Goal: Answer question/provide support: Share knowledge or assist other users

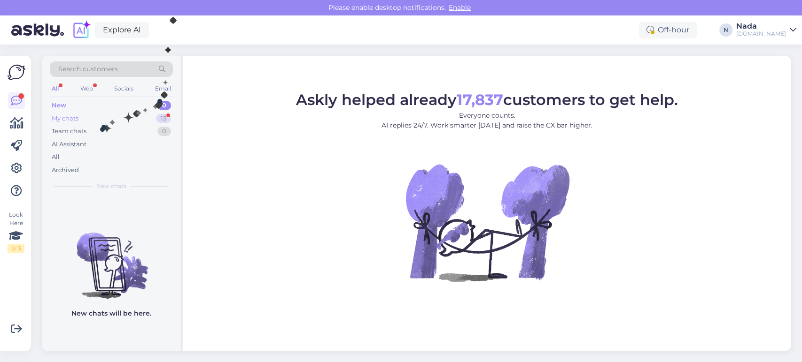
click at [100, 124] on div "My chats 13" at bounding box center [111, 118] width 123 height 13
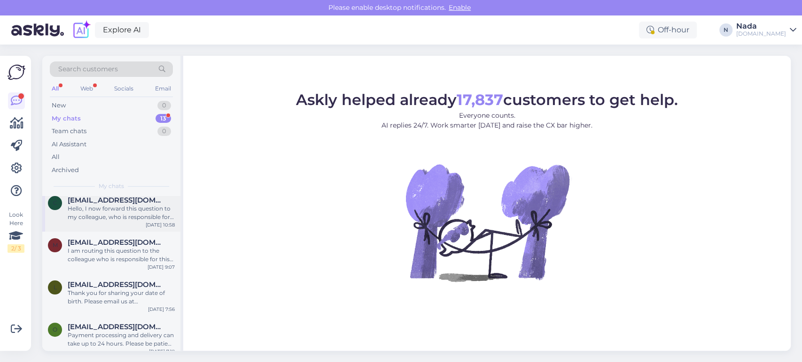
scroll to position [410, 0]
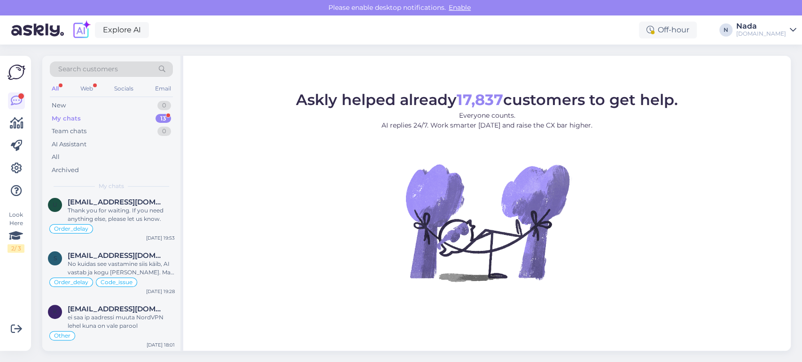
click at [252, 239] on figure "Askly helped already 17,837 customers to get help. Everyone counts. AI replies …" at bounding box center [487, 199] width 590 height 215
click at [76, 119] on div "My chats" at bounding box center [66, 118] width 29 height 9
click at [121, 310] on span "[EMAIL_ADDRESS][DOMAIN_NAME]" at bounding box center [117, 309] width 98 height 8
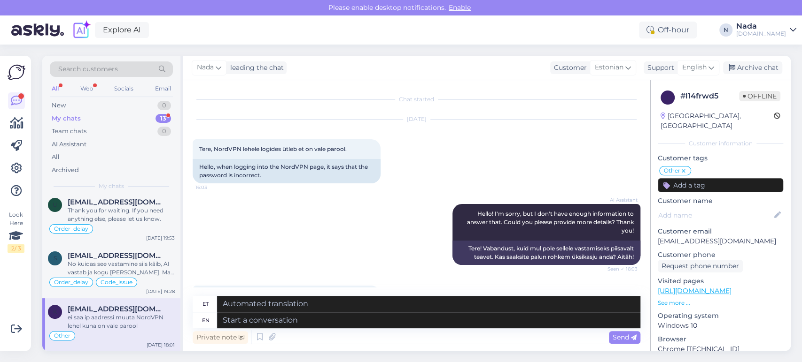
scroll to position [686, 0]
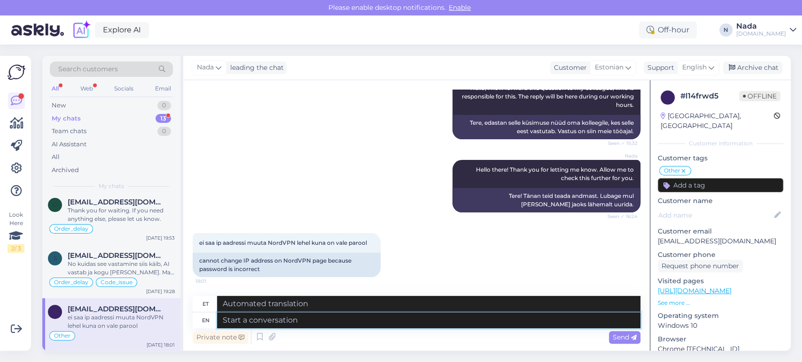
click at [367, 318] on textarea at bounding box center [428, 321] width 423 height 16
type textarea "Please fo"
type textarea "Palun"
type textarea "Please follow t"
type textarea "Palun järgige"
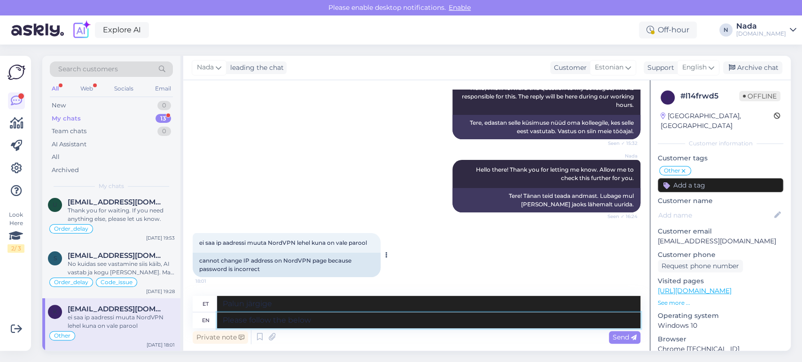
type textarea "Please follow the below s"
type textarea "[PERSON_NAME] järgige allolevat"
type textarea "Please follow the below steps i"
type textarea "Palun järgige alltoodud samme"
type textarea "Please follow the below steps in an incognito"
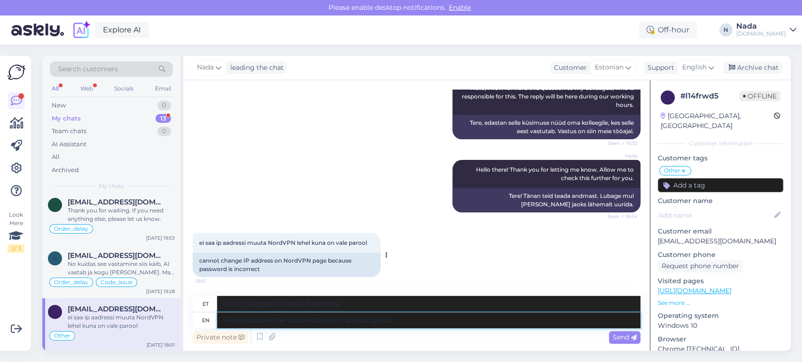
type textarea "[PERSON_NAME] järgige inkognito režiimis järgmisi samme"
type textarea "Please follow the below steps in an incognito mode or a"
type textarea "[PERSON_NAME] järgige alltoodud samme inkognito režiimis või"
type textarea "Please follow the below steps in an incognito mode or a private"
type textarea "[PERSON_NAME] järgige alltoodud samme inkognito režiimis või privaatselt"
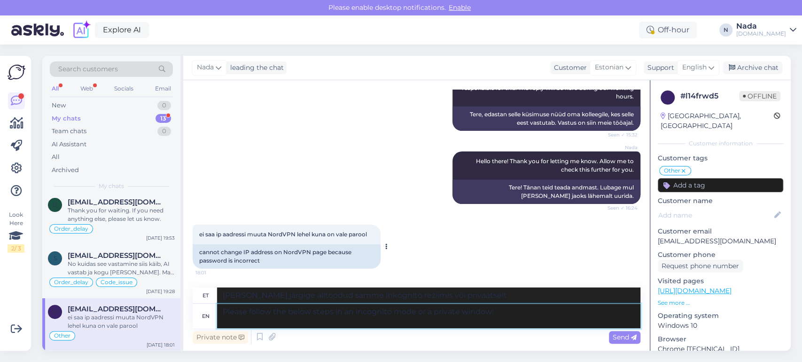
type textarea "Please follow the below steps in an incognito mode or a private window:"
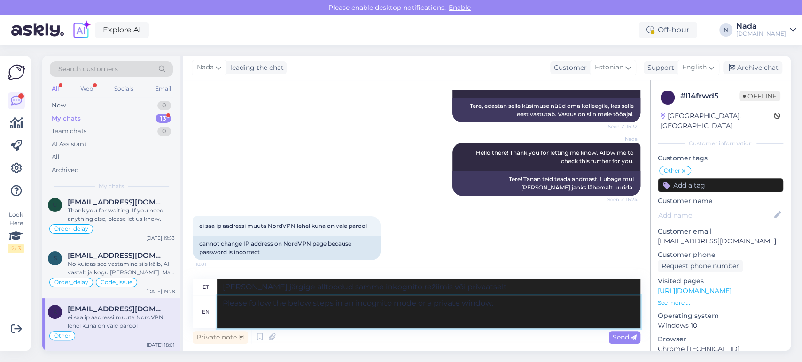
type textarea "[PERSON_NAME] järgige inkognito režiimis või privaatrežiimis järgmisi samme:"
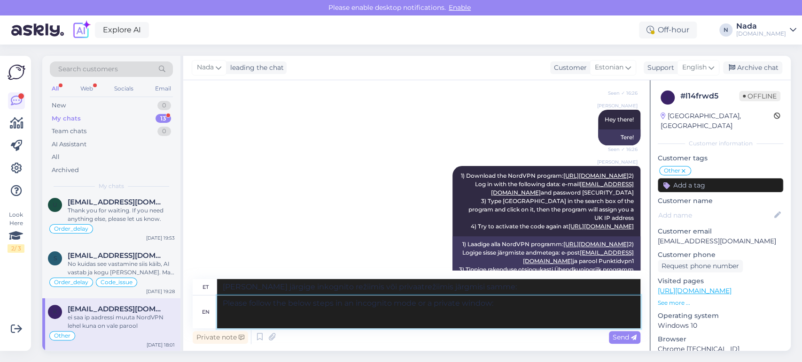
scroll to position [321, 0]
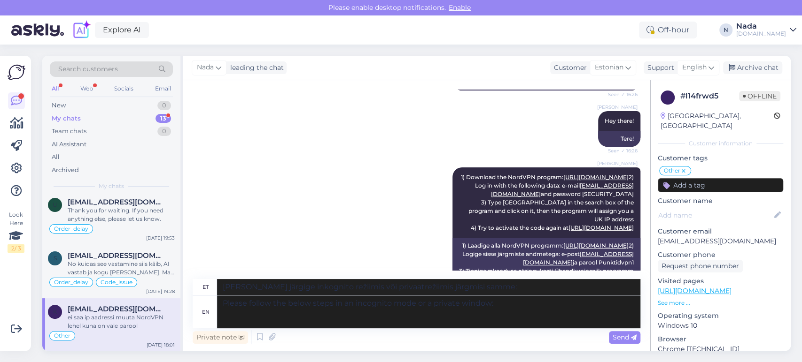
drag, startPoint x: 523, startPoint y: 176, endPoint x: 633, endPoint y: 243, distance: 129.8
click at [633, 243] on div "Chat started [DATE] Tere, NordVPN lehele logides ütleb et on vale parool. 16:03…" at bounding box center [421, 180] width 456 height 181
copy span "1) Download the NordVPN program: [URL][DOMAIN_NAME] 2) Log in with the followin…"
click at [289, 316] on textarea "Please follow the below steps in an incognito mode or a private window:" at bounding box center [428, 312] width 423 height 33
paste textarea "1) Download the NordVPN program: [URL][DOMAIN_NAME] 2) Log in with the followin…"
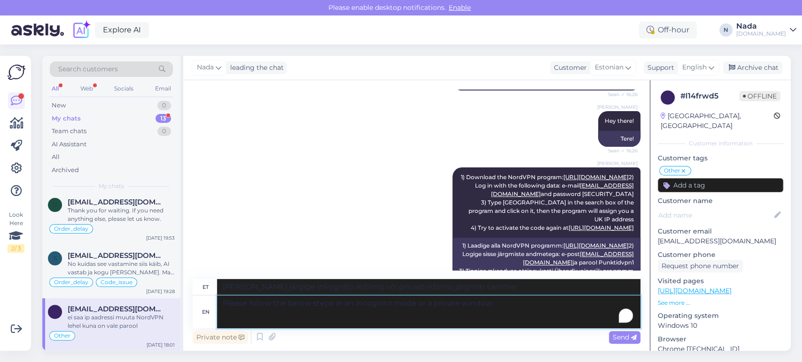
type textarea "Please follow the below steps in an incognito mode or a private window: 1) Down…"
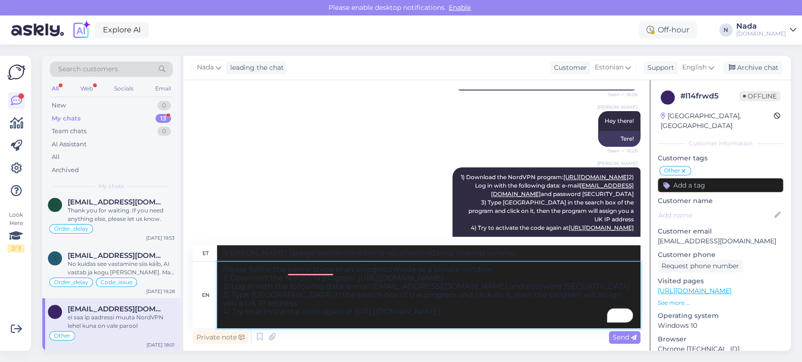
type textarea "Palun järgige inkognito režiimis või privaataknas järgmisi samme: 1) Laadige al…"
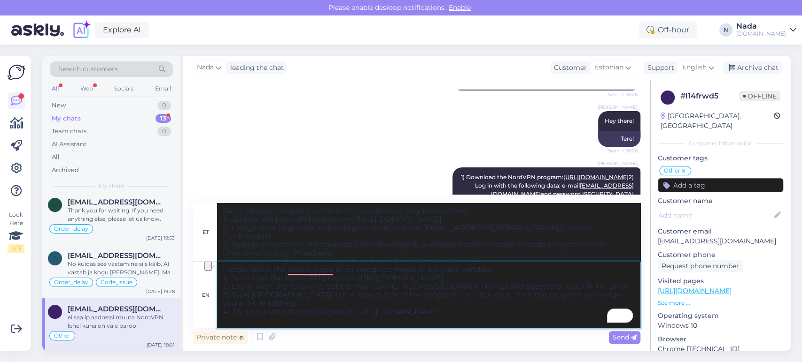
drag, startPoint x: 482, startPoint y: 278, endPoint x: 223, endPoint y: 279, distance: 259.7
click at [223, 279] on textarea "Please follow the below steps in an incognito mode or a private window: 1) Down…" at bounding box center [428, 295] width 423 height 67
click at [495, 271] on textarea "Please follow the below steps in an incognito mode or a private window: 1) Down…" at bounding box center [428, 295] width 423 height 67
type textarea "Please follow the below steps in an incognito mode or a private window: 1) Down…"
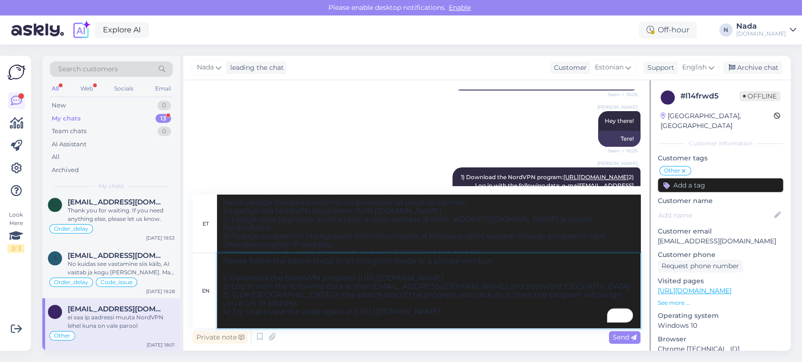
type textarea "[PERSON_NAME] järgige inkognito režiimis või privaataknas järgmisi samme: 1) La…"
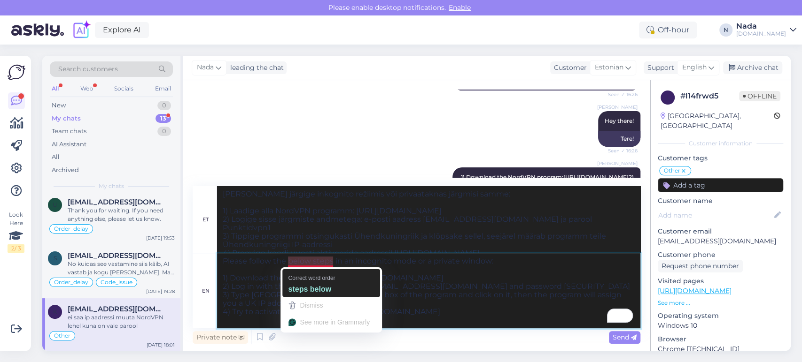
type textarea "Please follow the steps below in an incognito mode or a private window: 1) Down…"
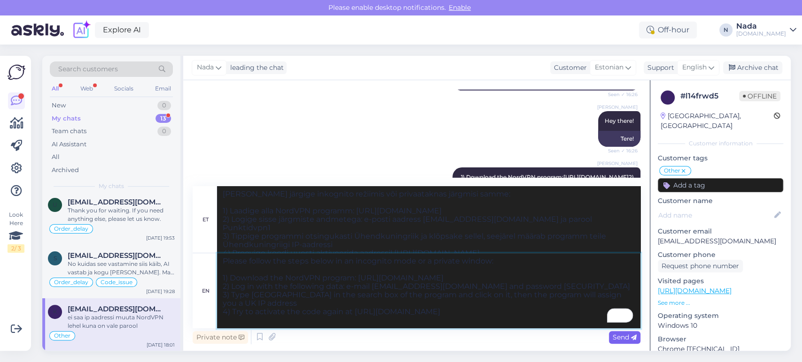
type textarea "[PERSON_NAME] järgige alltoodud samme inkognito režiimis või privaataknas: 1) L…"
type textarea "Please follow the steps below in an incognito mode or a private window: 1) Down…"
click at [612, 336] on span "Send" at bounding box center [624, 337] width 24 height 8
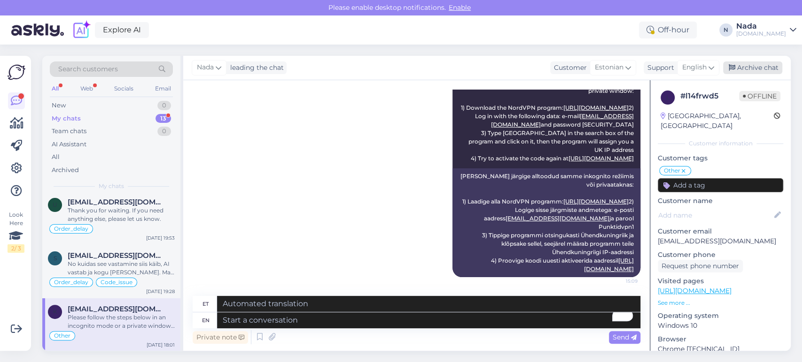
click at [766, 71] on div "Archive chat" at bounding box center [752, 68] width 59 height 13
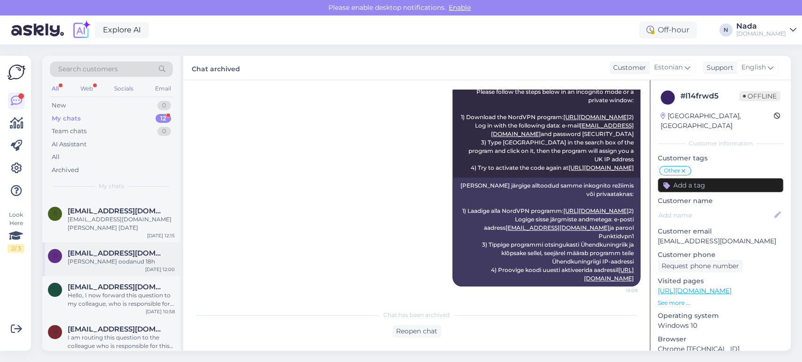
scroll to position [357, 0]
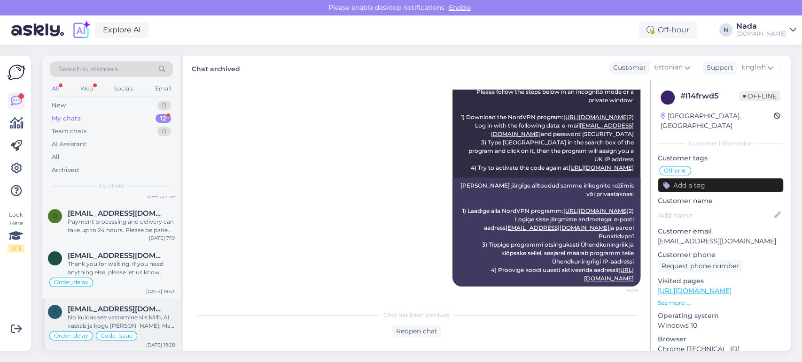
click at [131, 315] on div "No kuidas see vastamine siis käib, AI vastab ja kogu [PERSON_NAME]. Ma sooritas…" at bounding box center [121, 322] width 107 height 17
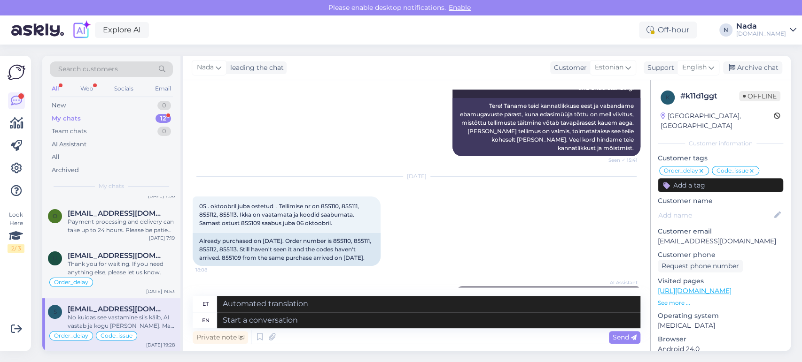
scroll to position [8309, 0]
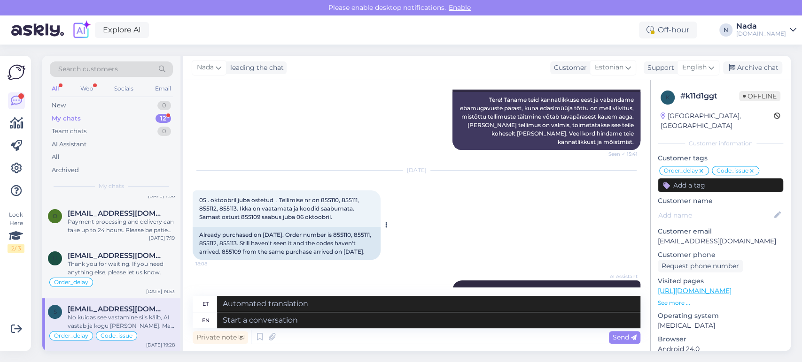
click at [353, 227] on div "Already purchased on [DATE]. Order number is 855110, 855111, 855112, 855113. St…" at bounding box center [287, 243] width 188 height 33
copy div "855110"
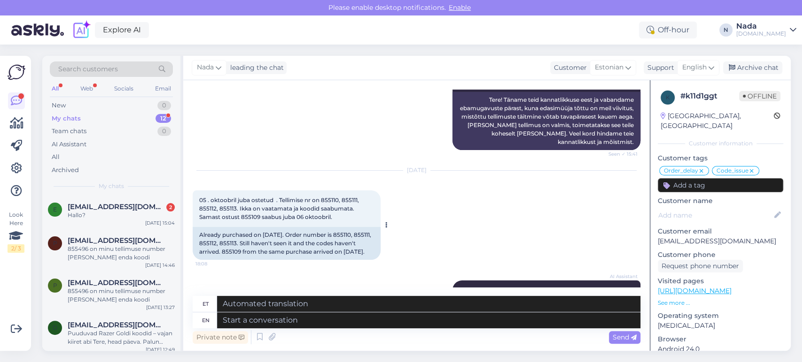
click at [211, 227] on div "Already purchased on [DATE]. Order number is 855110, 855111, 855112, 855113. St…" at bounding box center [287, 243] width 188 height 33
copy div "855111"
click at [229, 227] on div "Already purchased on [DATE]. Order number is 855110, 855111, 855112, 855113. St…" at bounding box center [287, 243] width 188 height 33
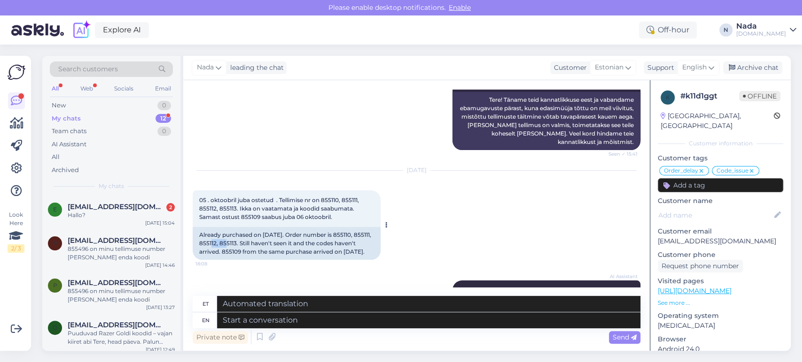
copy div "855112"
click at [250, 227] on div "Already purchased on [DATE]. Order number is 855110, 855111, 855112, 855113. St…" at bounding box center [287, 243] width 188 height 33
copy div "855113"
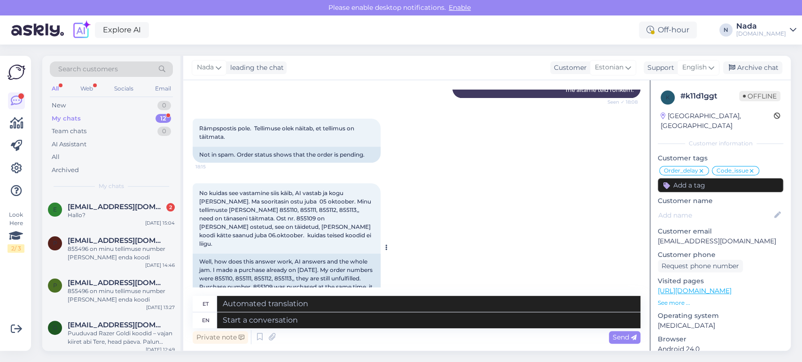
scroll to position [8570, 0]
click at [312, 318] on textarea at bounding box center [428, 321] width 423 height 16
paste textarea "Hello there! Your order is currently being reviewed by the higher team and the …"
type textarea "Hello there! Your order is currently being reviewed by the higher team and the …"
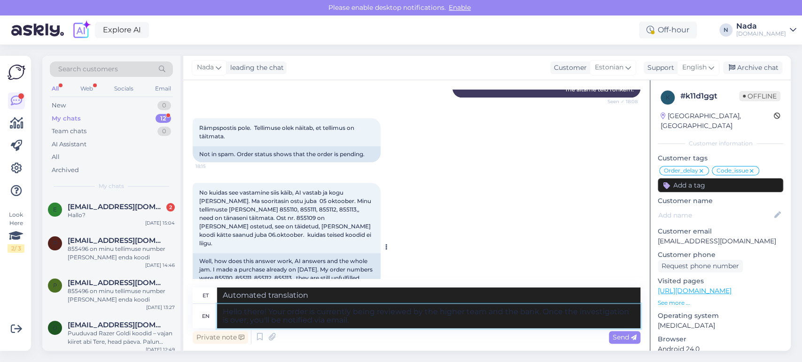
type textarea "Tere! Teie tellimust vaatavad praegu üle kõrgem meeskond [PERSON_NAME]. Kui uur…"
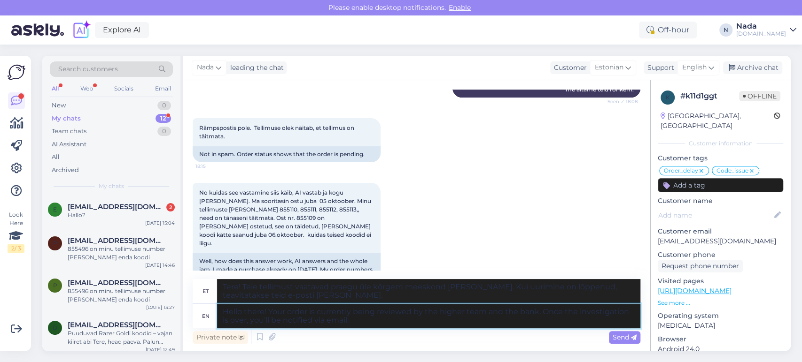
click at [310, 310] on textarea "Hello there! Your order is currently being reviewed by the higher team and the …" at bounding box center [428, 316] width 423 height 24
type textarea "Hello there! Your orders acurrently being reviewed by the higher team and the b…"
type textarea "Tere! Teie tellimusi vaatavad praegu üle kõrgem meeskond [PERSON_NAME]. Kui uur…"
type textarea "Hello there! Your orders arcurrently being reviewed by the higher team and the …"
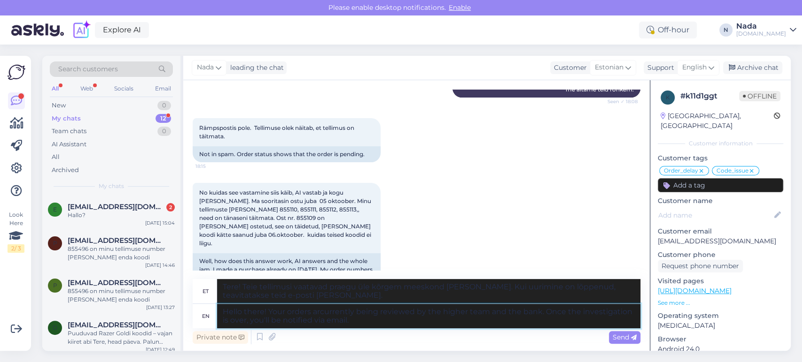
type textarea "Tere! Teie korraldusi vaatavad praegu üle kõrgem meeskond [PERSON_NAME]. Kui uu…"
type textarea "Hello there! Your orders are currently being reviewed by the higher team and th…"
click at [628, 340] on span "Send" at bounding box center [624, 337] width 24 height 8
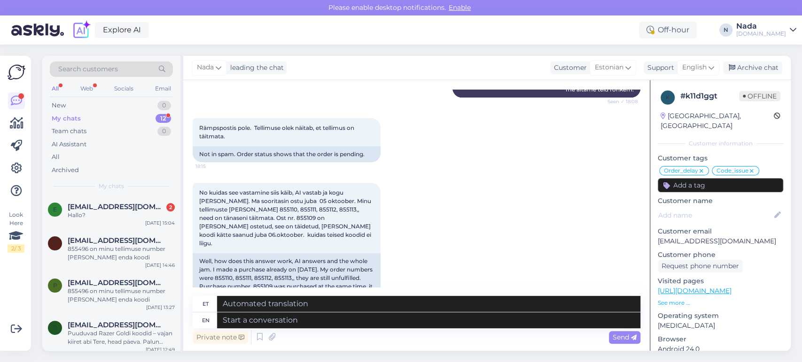
scroll to position [8680, 0]
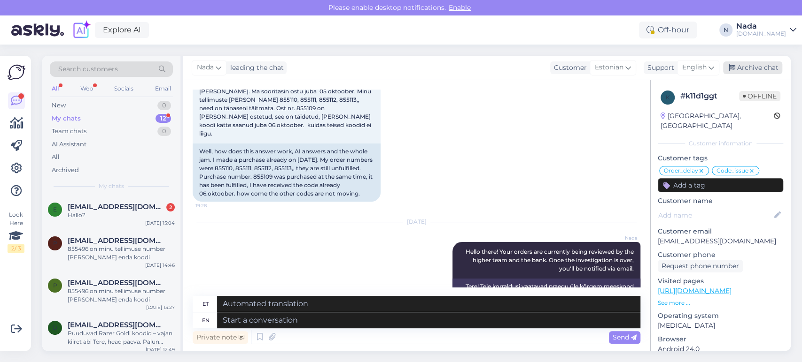
click at [746, 69] on div "Archive chat" at bounding box center [752, 68] width 59 height 13
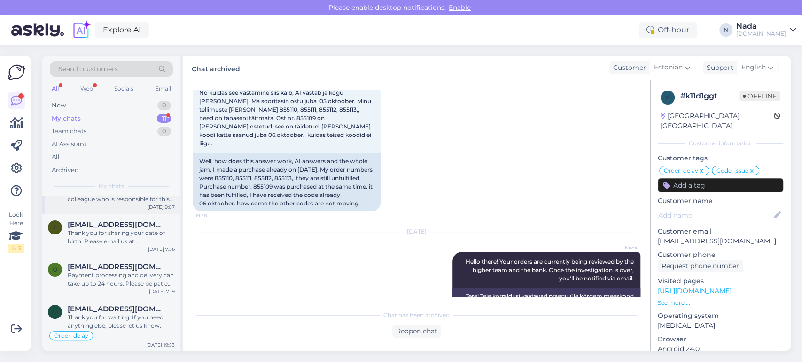
scroll to position [304, 0]
click at [108, 319] on div "Thank you for waiting. If you need anything else, please let us know." at bounding box center [121, 321] width 107 height 17
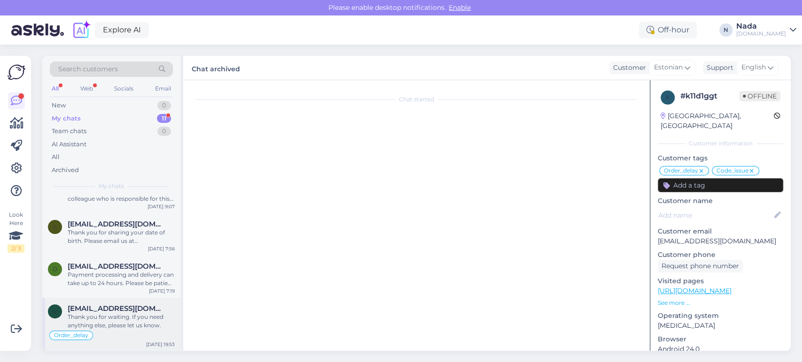
scroll to position [2072, 0]
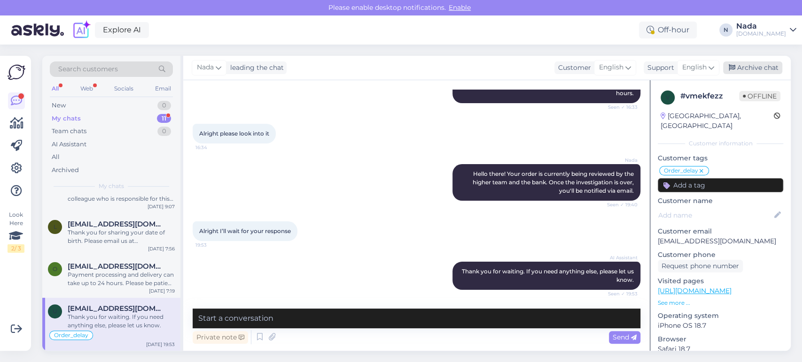
click at [780, 67] on div "Archive chat" at bounding box center [752, 68] width 59 height 13
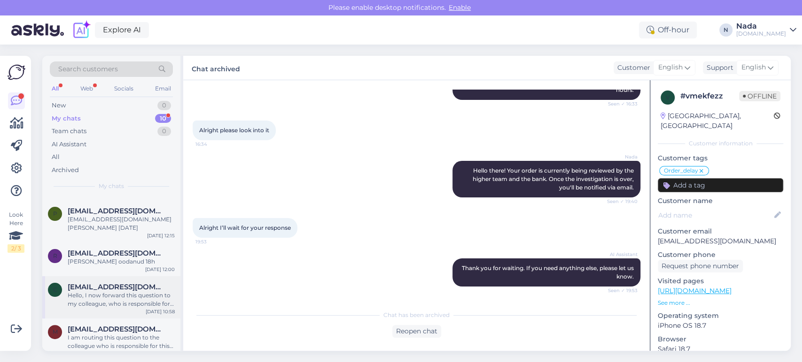
scroll to position [250, 0]
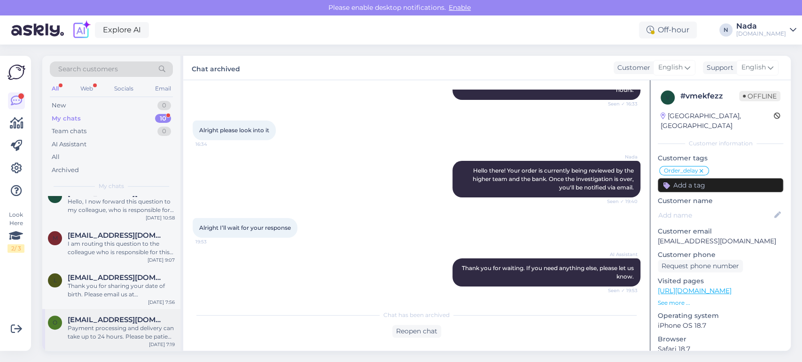
click at [82, 323] on span "[EMAIL_ADDRESS][DOMAIN_NAME]" at bounding box center [117, 320] width 98 height 8
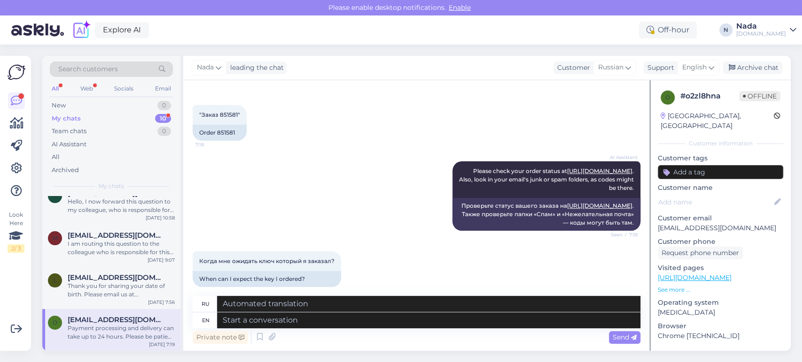
scroll to position [0, 0]
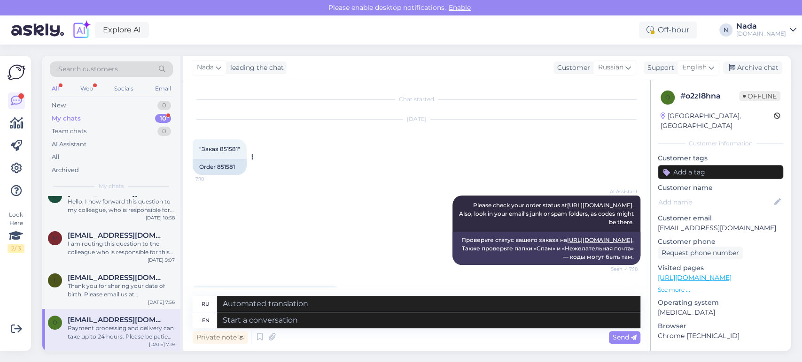
click at [230, 167] on div "Order 851581" at bounding box center [220, 167] width 54 height 16
copy div "851581"
click at [402, 316] on textarea at bounding box center [428, 321] width 423 height 16
paste textarea "Thank you for your patience. It looks like your order is completed and emailed …"
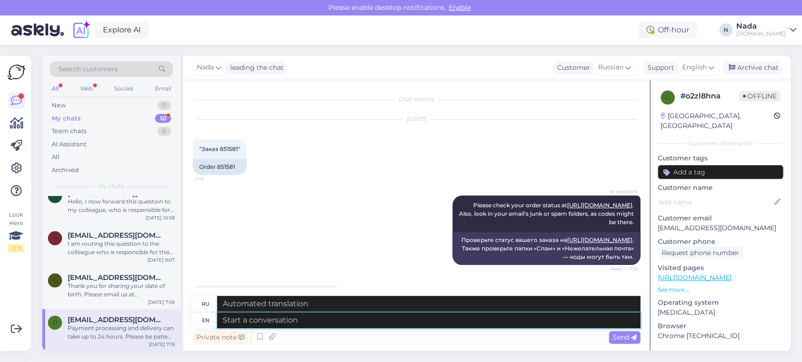
type textarea "Thank you for your patience. It looks like your order is completed and emailed …"
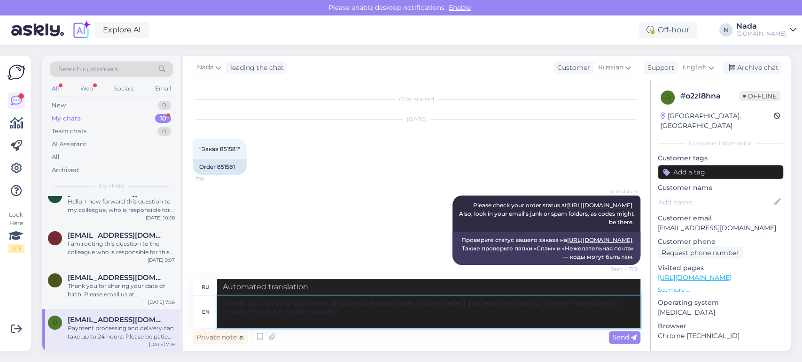
type textarea "Благодарим вас за терпение. Похоже, ваш заказ выполнен и отправлен вам по элект…"
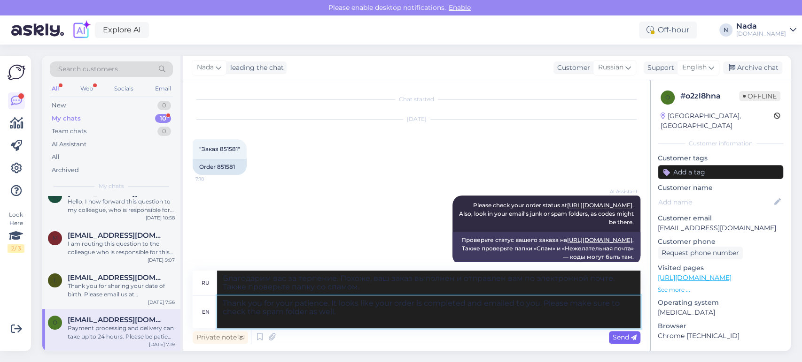
type textarea "Thank you for your patience. It looks like your order is completed and emailed …"
click at [627, 341] on span "Send" at bounding box center [624, 337] width 24 height 8
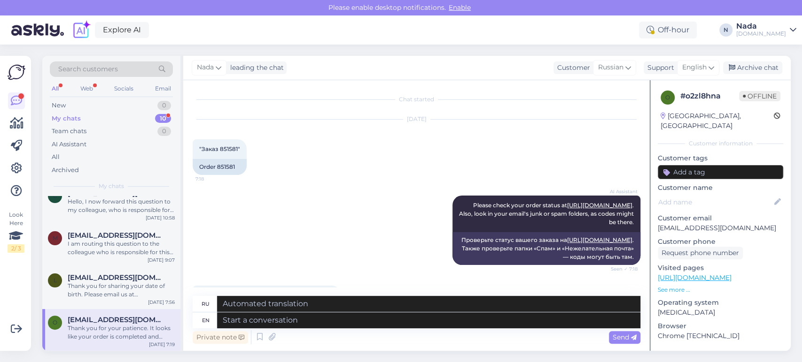
scroll to position [283, 0]
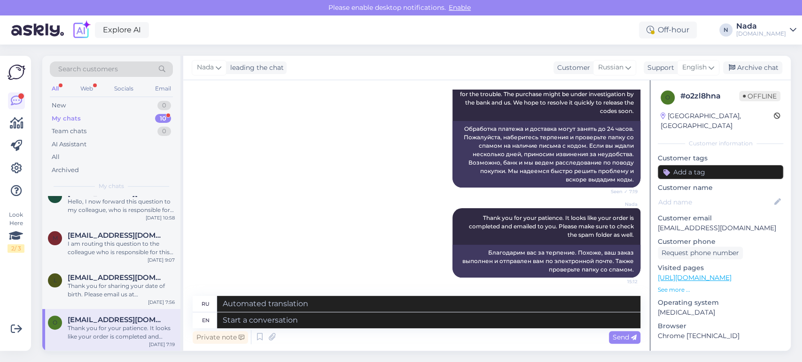
click at [114, 327] on div "Thank you for your patience. It looks like your order is completed and emailed …" at bounding box center [121, 332] width 107 height 17
click at [770, 67] on div "Archive chat" at bounding box center [752, 68] width 59 height 13
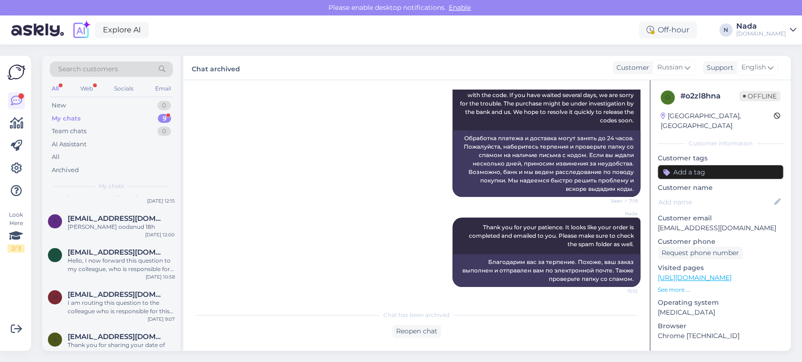
scroll to position [208, 0]
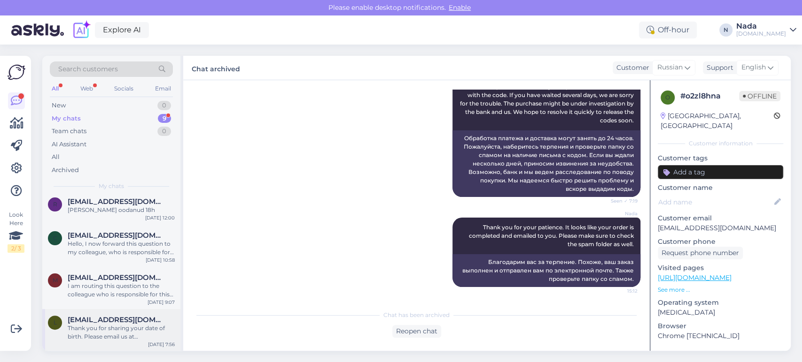
click at [129, 317] on span "[EMAIL_ADDRESS][DOMAIN_NAME]" at bounding box center [117, 320] width 98 height 8
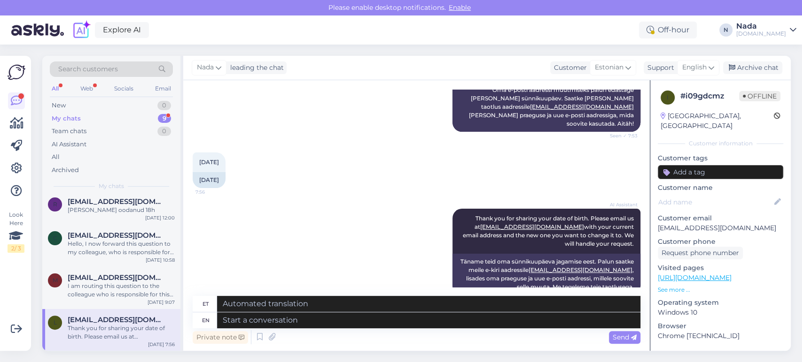
scroll to position [444, 0]
click at [309, 323] on textarea at bounding box center [428, 321] width 423 height 16
type textarea "Hello th"
type textarea "Tere"
type textarea "Hello there!"
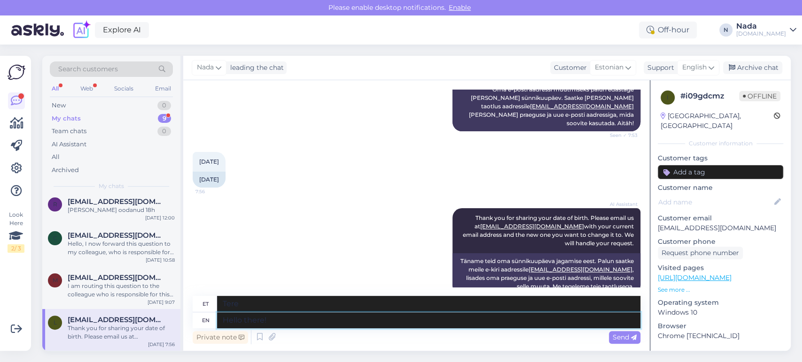
type textarea "Tere!"
type textarea "Hello there! Thank you"
type textarea "Tere! [GEOGRAPHIC_DATA]"
type textarea "Hello there! Thank you for"
type textarea "Tere! Aitäh!"
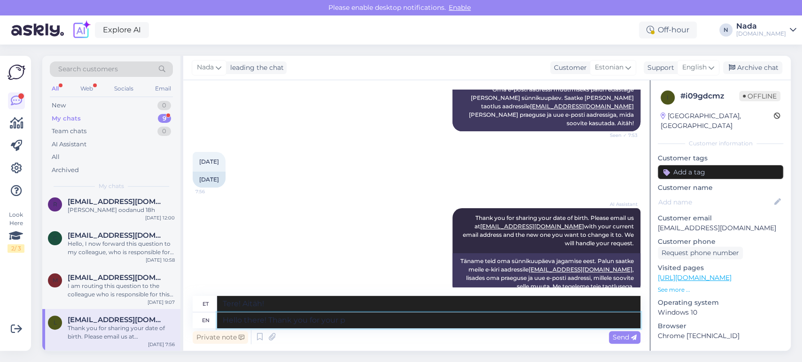
type textarea "Hello there! Thank you for your pa"
type textarea "Tere! Tänan teid!"
type textarea "Hello there! Thank you for your patience."
type textarea "Tere! Tänan teid kannatlikkuse eest."
type textarea "Hello there! Thank you for your patience. Please sha"
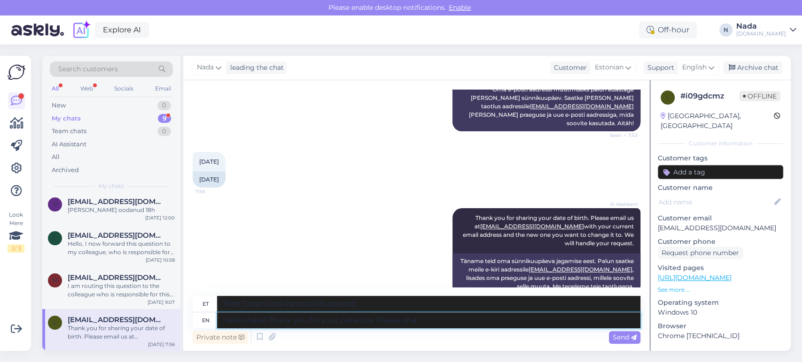
type textarea "Tere! Tänan teid kannatlikkuse eest. [GEOGRAPHIC_DATA]"
type textarea "Hello there! Thank you for your patience. Please share with"
type textarea "Tere! Tänan teid kannatlikkuse eest. Palun jagage"
type textarea "Hello there! Thank you for your patience. Please share with us"
type textarea "Tere! Tänan teid kannatlikkuse eest. Palun jagage seda meiega."
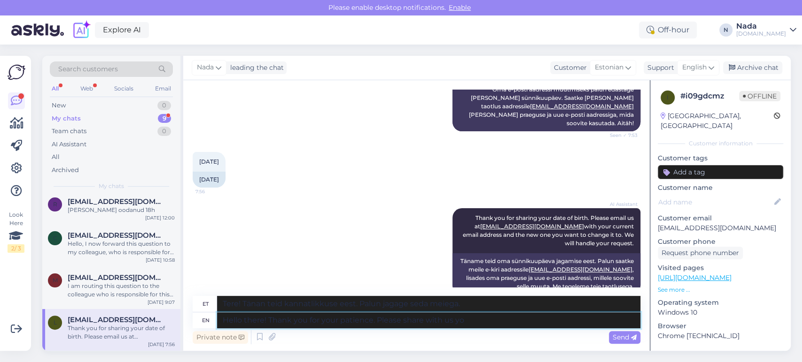
type textarea "Hello there! Thank you for your patience. Please share with us you"
type textarea "Tere! Täname teid kannatlikkuse eest. Palun jagage meiega"
type textarea "Hello there! Thank you for your patience. Please share with us your cur"
type textarea "Tere! Täname teid kannatlikkuse eest. Palun jagage meiega oma kogemusi."
type textarea "Hello there! Thank you for your patience. Please share with us your current a"
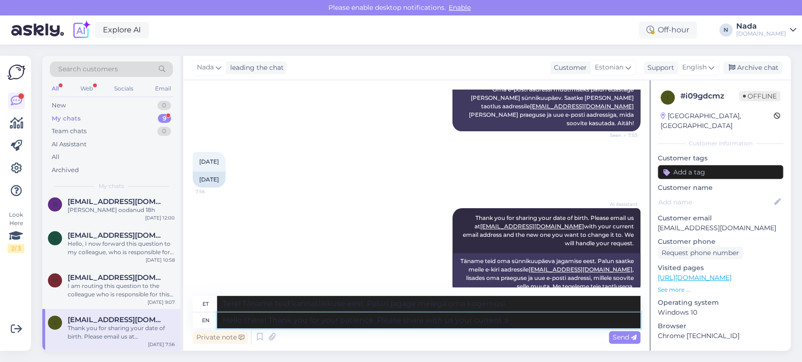
type textarea "Tere! Täname teid kannatlikkuse eest. Palun jagage meiega oma praegust olukorda."
type textarea "Hello there! Thank you for your patience. Please share with us your current ema…"
type textarea "Tere! Täname teid kannatlikkuse eest. Palun jagage meiega oma praegust e-posti …"
type textarea "Hello there! Thank you for your patience. Please share with us your current ema…"
type textarea "Tere! Täname teid kannatlikkuse eest. Palun jagage meiega oma praegust e-posti …"
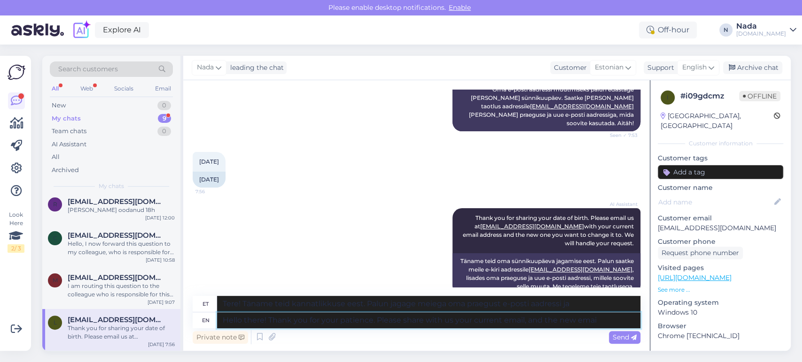
type textarea "Hello there! Thank you for your patience. Please share with us your current ema…"
type textarea "Tere! Täname teid kannatlikkuse eest. Palun jagage meiega oma praegust e-posti …"
type textarea "Hello there! Thank you for your patience. Please share with us your current ema…"
type textarea "Tere! Täname teid kannatlikkuse eest. Palun jagage meiega oma praegust ja uut e…"
type textarea "Hello there! Thank you for your patience. Please share with us your current ema…"
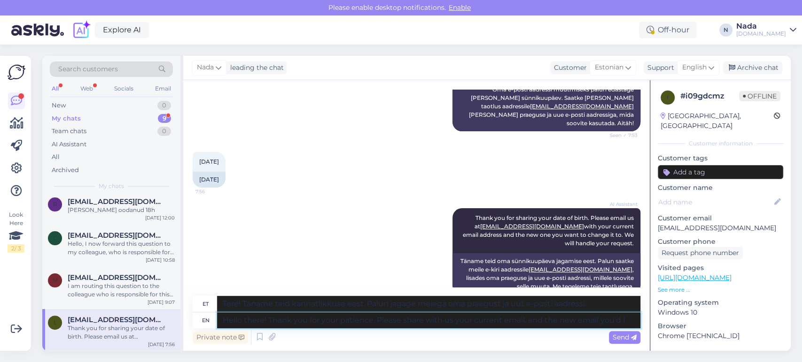
type textarea "Tere! Täname teid kannatlikkuse eest. Palun jagage meiega oma praegust ja uut e…"
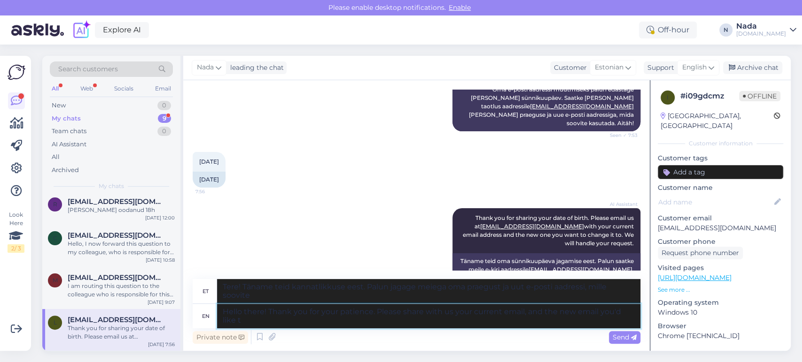
type textarea "Hello there! Thank you for your patience. Please share with us your current ema…"
type textarea "Tere! Täname teid kannatlikkuse eest. Palun jagage meiega oma praegust e-posti …"
type textarea "Hello there! Thank you for your patience. Please share with us your current ema…"
type textarea "Tere! Täname teid kannatlikkuse eest. Palun jagage meiega oma praegust e-posti …"
type textarea "Hello there! Thank you for your patience. Please share with us your current ema…"
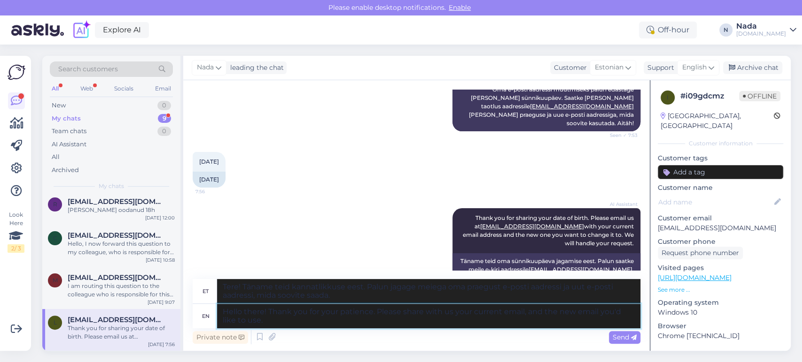
type textarea "Tere! Täname teid kannatlikkuse eest. Palun jagage meiega oma praegust ja uut e…"
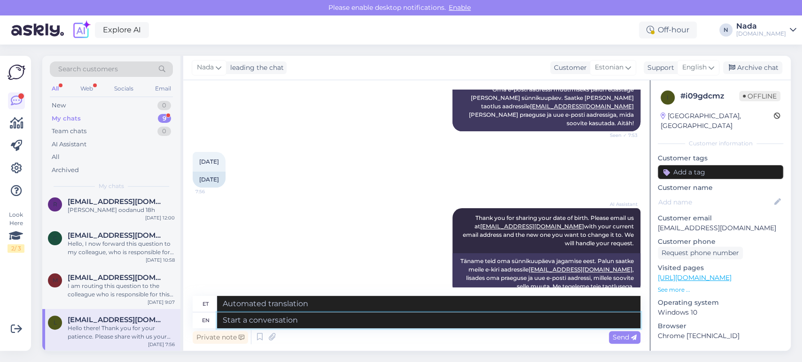
scroll to position [517, 0]
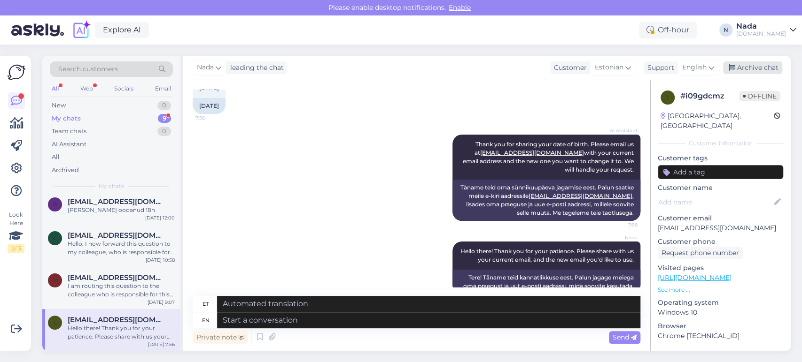
click at [773, 70] on div "Archive chat" at bounding box center [752, 68] width 59 height 13
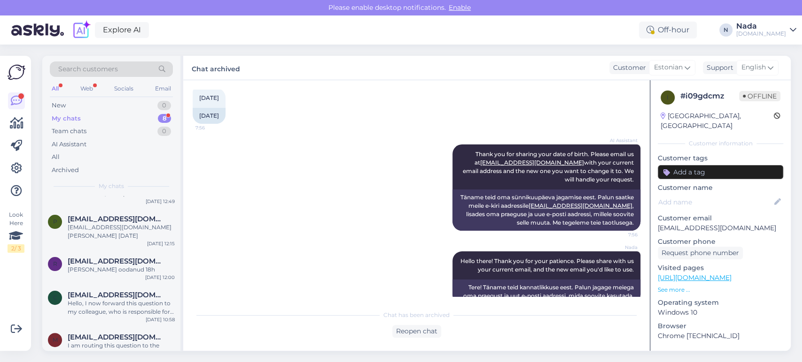
scroll to position [165, 0]
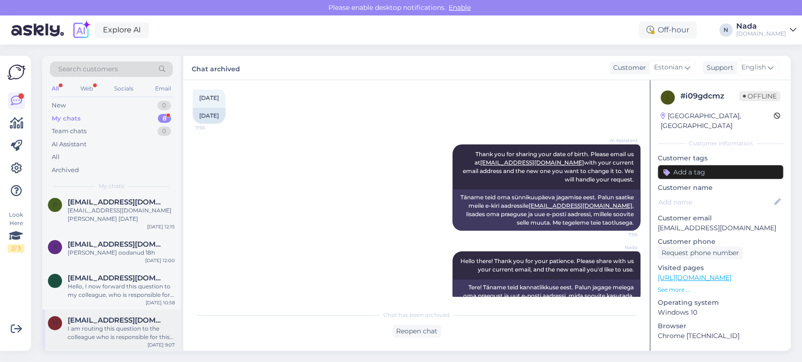
click at [70, 323] on span "[EMAIL_ADDRESS][DOMAIN_NAME]" at bounding box center [117, 320] width 98 height 8
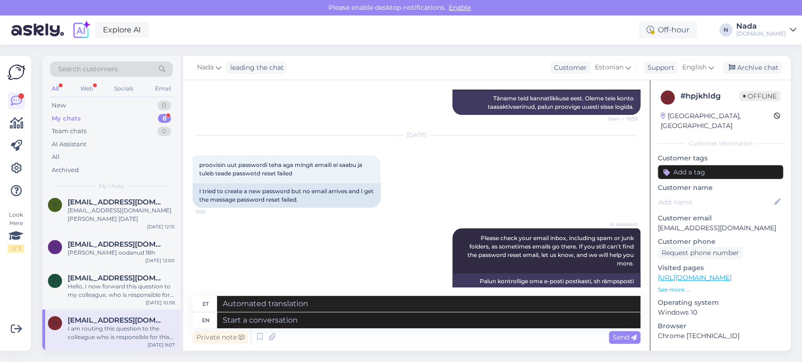
scroll to position [437, 0]
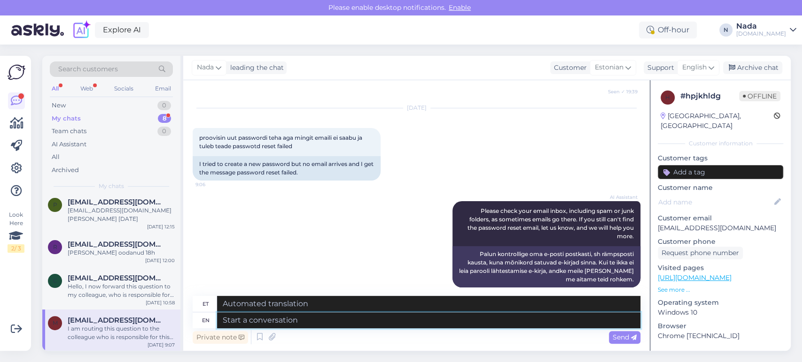
click at [348, 325] on textarea at bounding box center [428, 321] width 423 height 16
type textarea "Can y"
type textarea "[PERSON_NAME]"
type textarea "Can you sh"
type textarea "Kas sa saad"
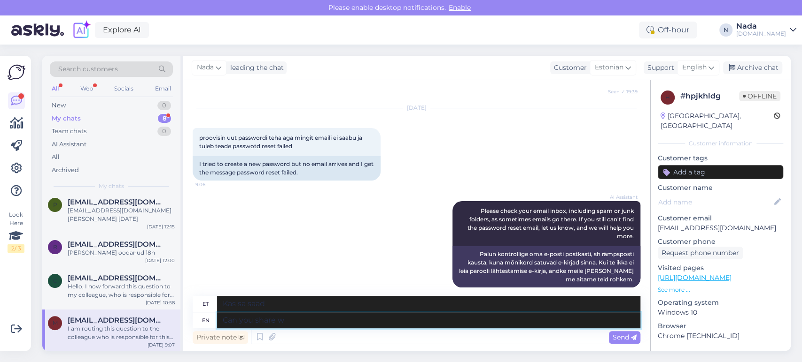
type textarea "Can you share wi"
type textarea "Kas saate jagada"
type textarea "Can you share with me a"
type textarea "Kas sa saaksid minuga jagada"
type textarea "Can you share with me a screenshot of"
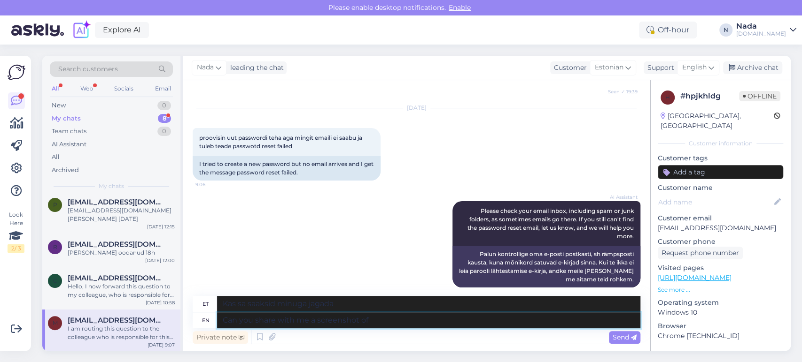
type textarea "Kas saaksid minuga ekraanipilti jagada?"
type textarea "Can you share with me a screenshot of the"
type textarea "Kas saaksite minuga jagada ekraanipilti"
type textarea "Can you share with me a screenshot of the r"
type textarea "Kas saaksite minuga jagada ekraanipilti sellest"
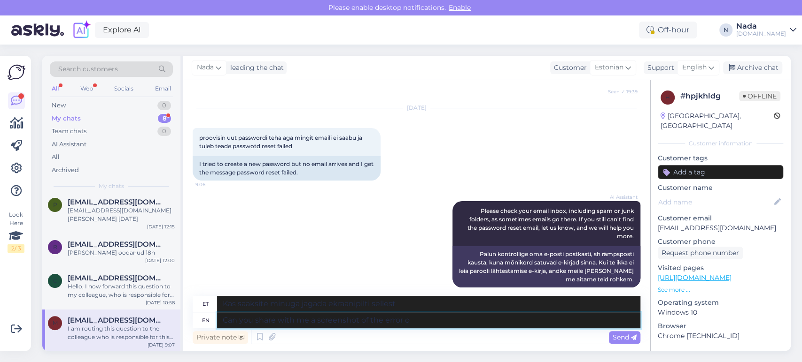
type textarea "Can you share with me a screenshot of the error ou"
type textarea "Kas saaksid minuga jagada veast ekraanipilti?"
type textarea "Can you share with me a screenshot of the error you"
type textarea "Kas saaksid minuga jagada ekraanipilti veast, mis sul tekkis?"
type textarea "Can you share with me a screenshot of the error you get?"
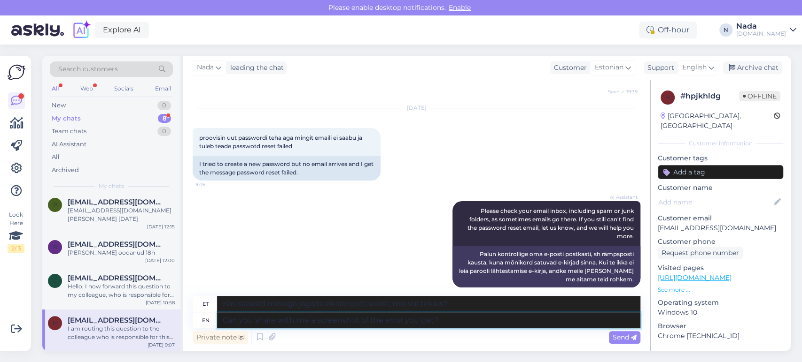
type textarea "Kas saaksid minuga jagada ekraanipilti saadud veast?"
type textarea "Can you share with me a screenshot of the error you get? Also can you tr"
type textarea "Kas saaksid minuga jagada ekraanipilti saadud veast? Samuti saaksid"
type textarea "Can you share with me a screenshot of the error you get? Also can you try"
type textarea "Kas saaksid minuga jagada ekraanipilti saadud veast? Kas saaksid ka proovida?"
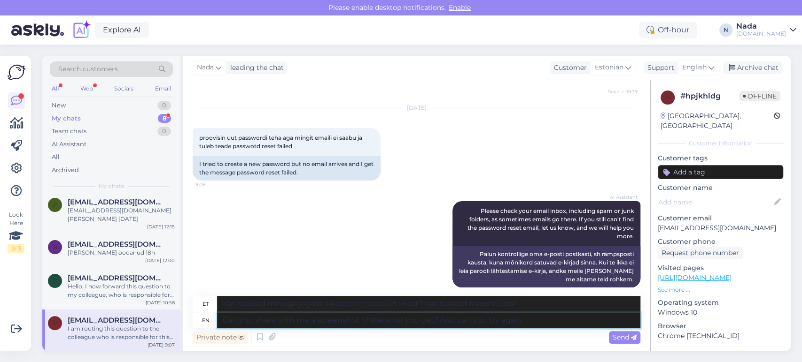
type textarea "Can you share with me a screenshot of the error you get? Also can you try again…"
type textarea "Kas saaksid minuga jagada ekraanipilti saadud veast? Kas saaksid ka uuesti proo…"
type textarea "Can you share with me a screenshot of the error you get? Also can you try again…"
type textarea "Kas saaksid minuga jagada ekraanipilti saadud veast? Kas saaksid ka inkognito r…"
type textarea "Can you share with me a screenshot of the error you get? Also can you try again…"
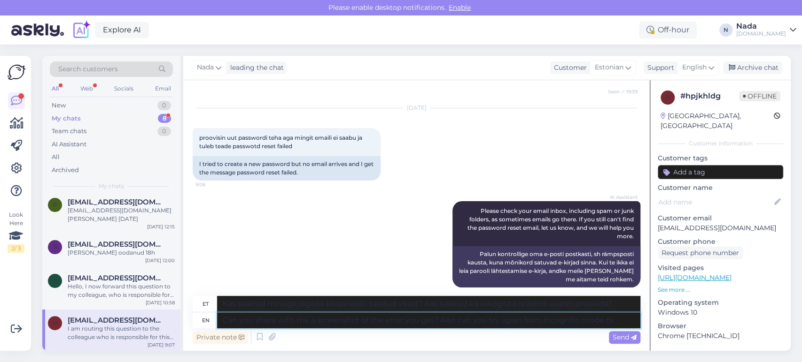
type textarea "Kas saaksid minuga jagada ekraanipilti saadud veast? Kas saaksid ka uuesti inko…"
type textarea "Can you share with me a screenshot of the error you get? Also can you try again…"
type textarea "Kas saaksid minuga jagada ekraanipilti saadud veast? Kas saaksid uuesti proovid…"
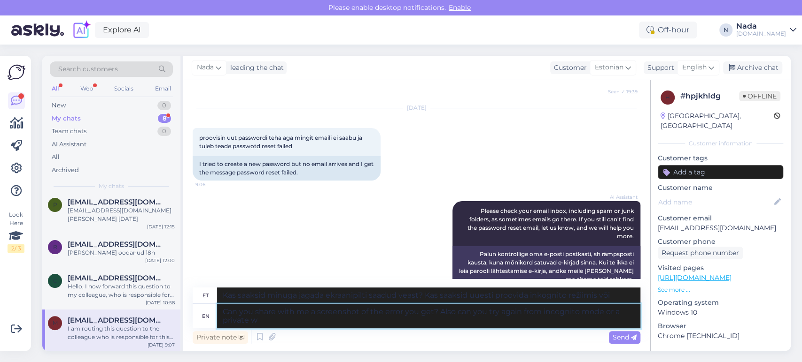
type textarea "Can you share with me a screenshot of the error you get? Also can you try again…"
type textarea "Kas saaksid minuga jagada ekraanipilti saadud veast? Kas saaksid uuesti proovid…"
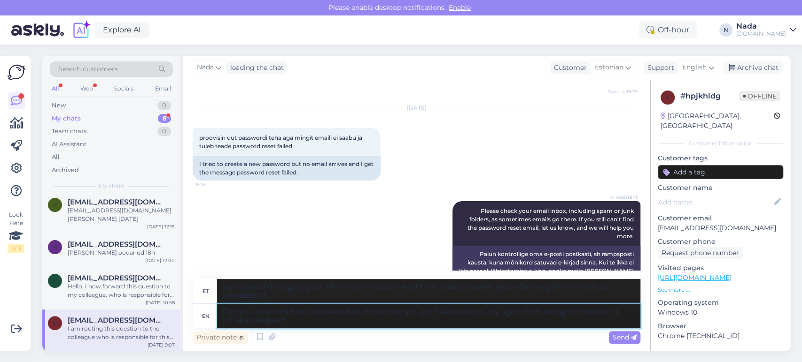
type textarea "Can you share with me a screenshot of the error you get? Also can you try again…"
type textarea "Kas saaksid minuga jagada ekraanipilti saadud veast? Kas saaksid uuesti proovid…"
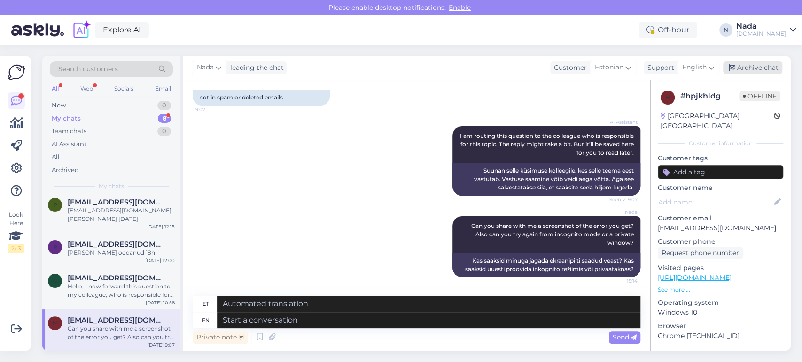
click at [750, 67] on div "Archive chat" at bounding box center [752, 68] width 59 height 13
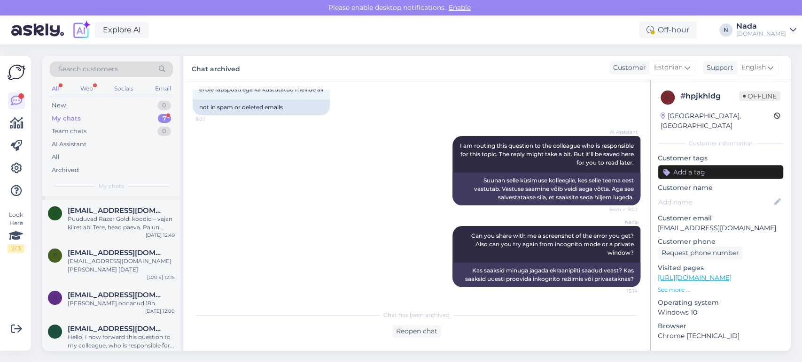
scroll to position [123, 0]
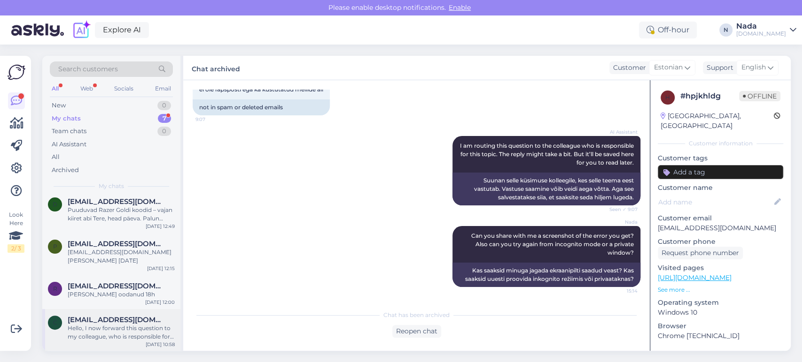
click at [92, 316] on span "[EMAIL_ADDRESS][DOMAIN_NAME]" at bounding box center [117, 320] width 98 height 8
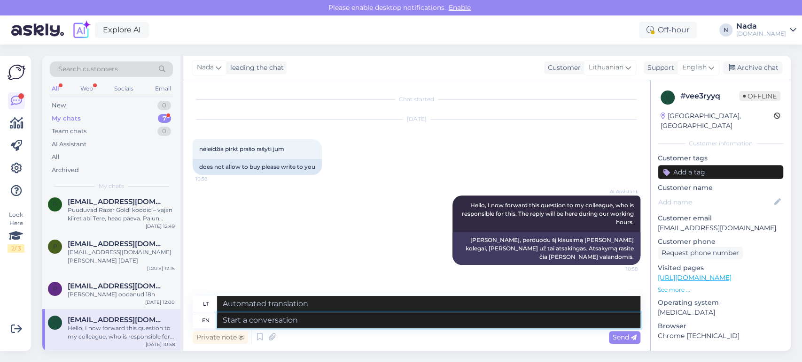
click at [338, 321] on textarea at bounding box center [428, 321] width 423 height 16
type textarea "Hello th"
type textarea "Sveiki"
type textarea "Hello there!"
type textarea "Sveiki!"
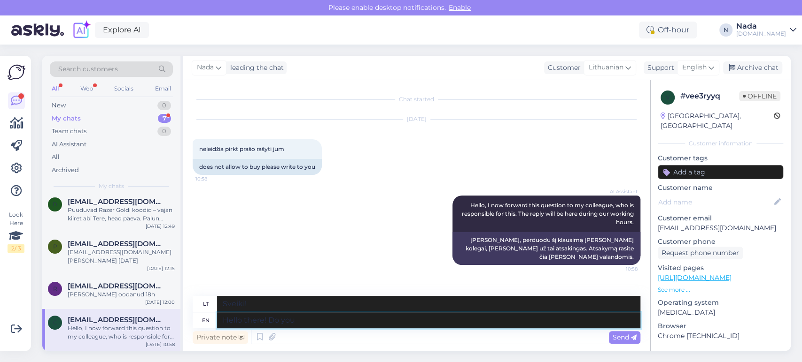
type textarea "Hello there! Do you"
type textarea "Sveiki! Ar jūs?"
type textarea "Hello there! Do you receive any"
type textarea "Sveiki! Ar gaunate?"
type textarea "Hello there! Do you receive any e"
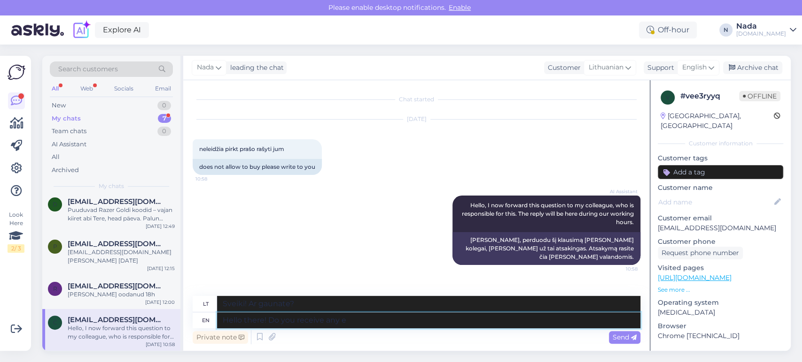
type textarea "Sveiki! Ar gaunate kokių nors?"
type textarea "Hello there! Do you receive any error mess"
type textarea "Sveiki! Ar gaunate kokių nors klaidų?"
type textarea "Hello there! Do you receive any error messages?"
type textarea "Sveiki! Ar gaunate kokių nors klaidų pranešimų?"
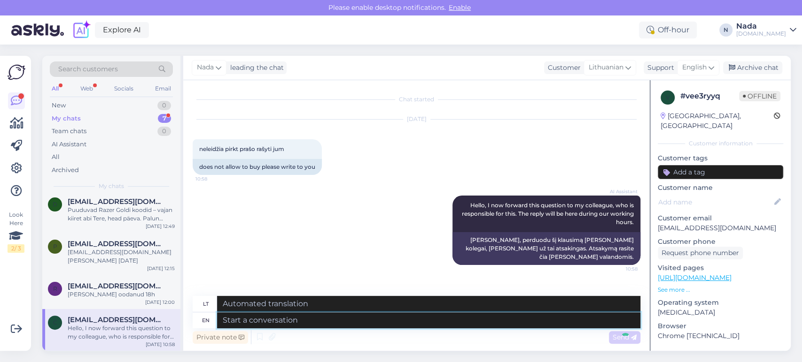
scroll to position [35, 0]
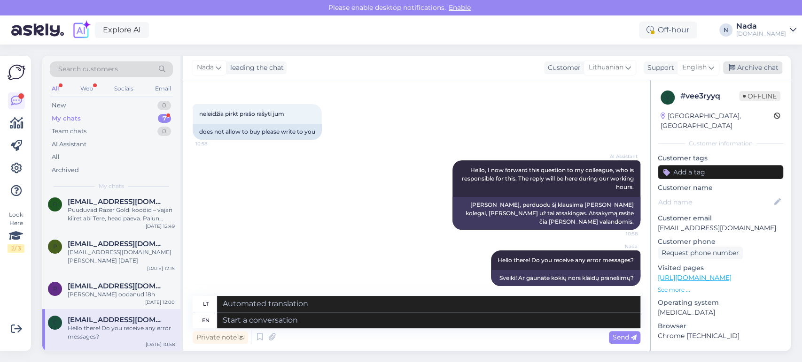
click at [757, 72] on div "Archive chat" at bounding box center [752, 68] width 59 height 13
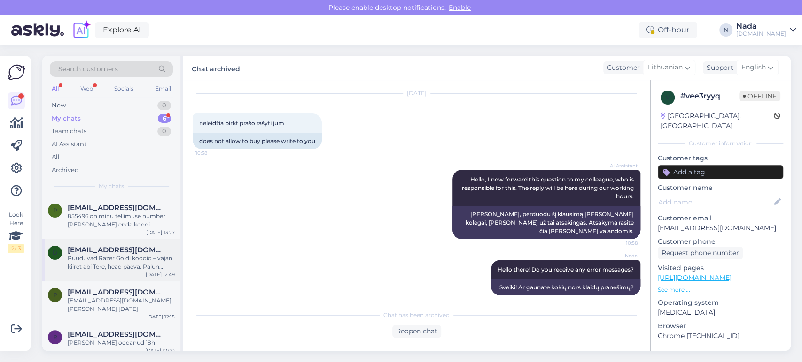
scroll to position [81, 0]
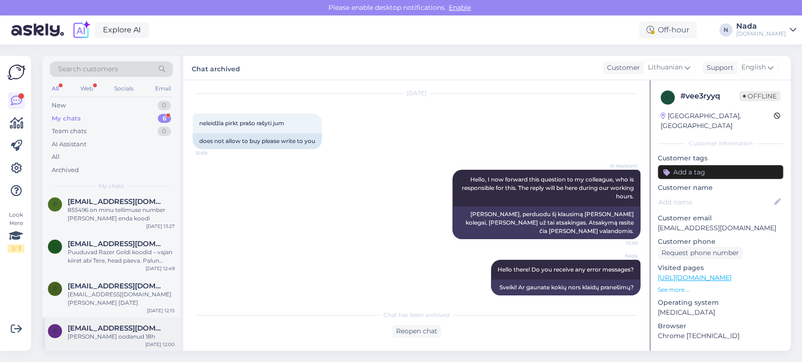
click at [75, 329] on span "[EMAIL_ADDRESS][DOMAIN_NAME]" at bounding box center [117, 328] width 98 height 8
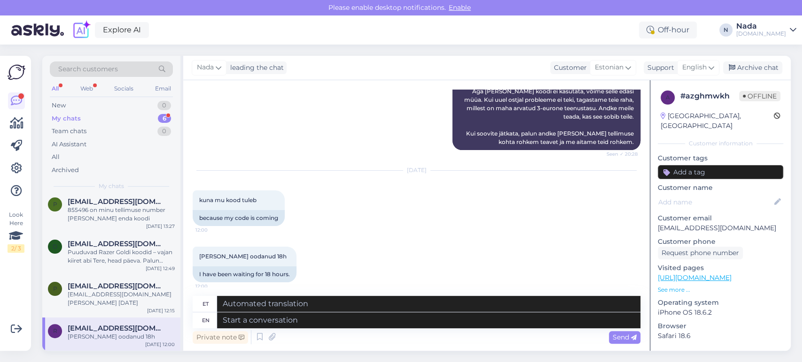
scroll to position [213, 0]
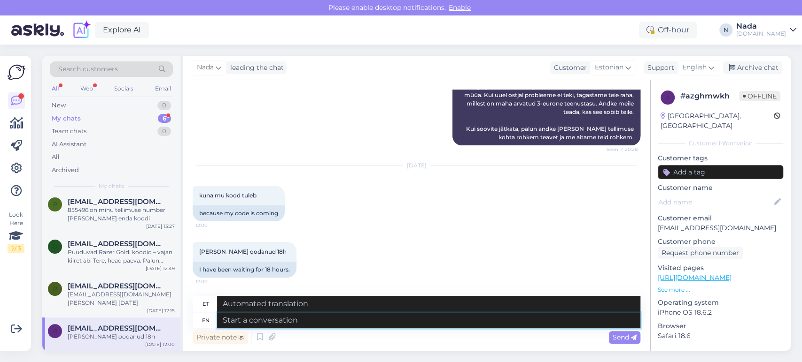
drag, startPoint x: 318, startPoint y: 318, endPoint x: 403, endPoint y: 299, distance: 86.6
click at [319, 318] on textarea at bounding box center [428, 321] width 423 height 16
type textarea "Please p"
type textarea "Palun"
type textarea "Please share wit"
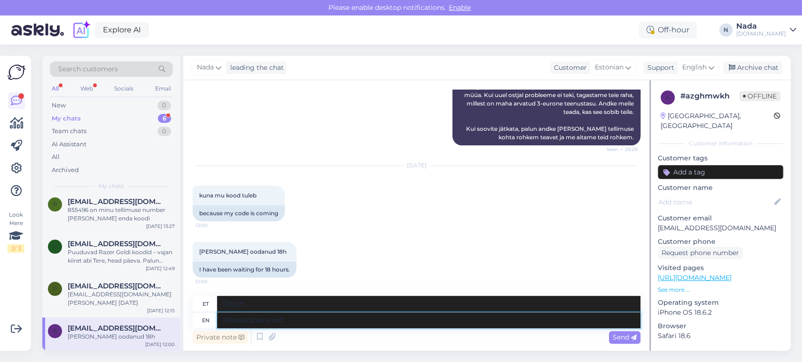
type textarea "Palun jaga"
type textarea "Please share with"
type textarea "Palun jagage tarkust"
type textarea "Please share with us"
type textarea "Palun jagage"
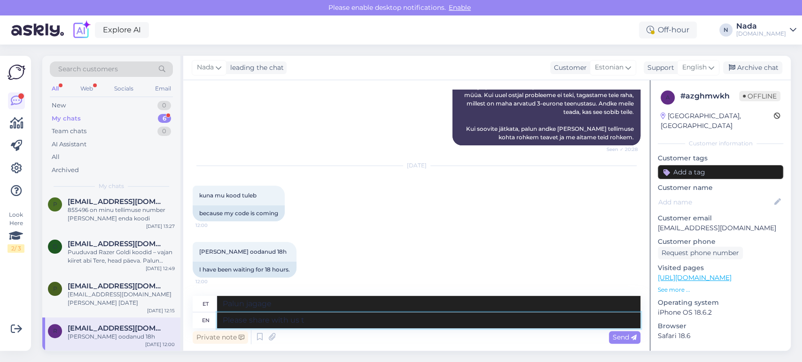
type textarea "Please share with us th"
type textarea "Palun jaga meiega"
type textarea "Please share with us the or"
type textarea "Palun jaga meiega,"
type textarea "Please share with us the order n"
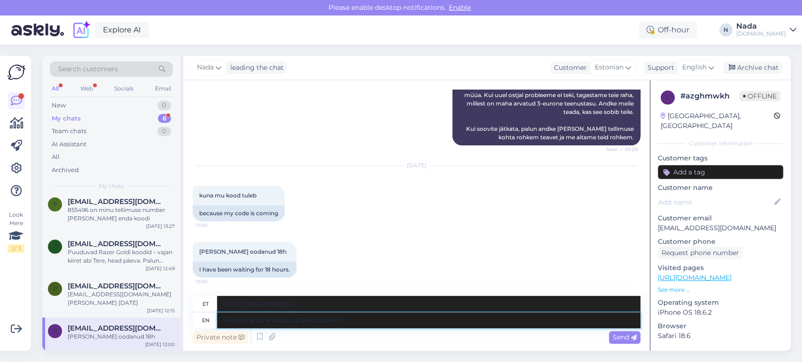
type textarea "Palun jaga meiega tellimust"
type textarea "Please share with us the order number"
type textarea "Palun jagage meiega tellimuse numbrit"
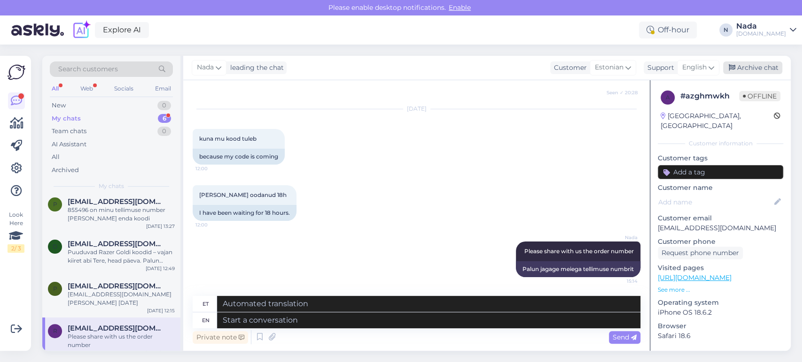
click at [766, 73] on div "Archive chat" at bounding box center [752, 68] width 59 height 13
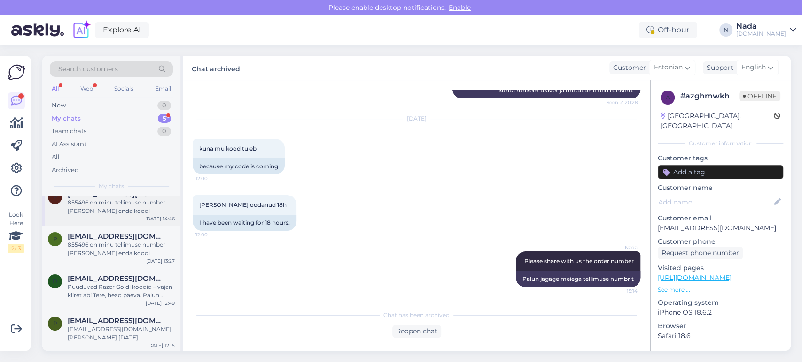
scroll to position [47, 0]
click at [92, 322] on span "[EMAIL_ADDRESS][DOMAIN_NAME]" at bounding box center [117, 320] width 98 height 8
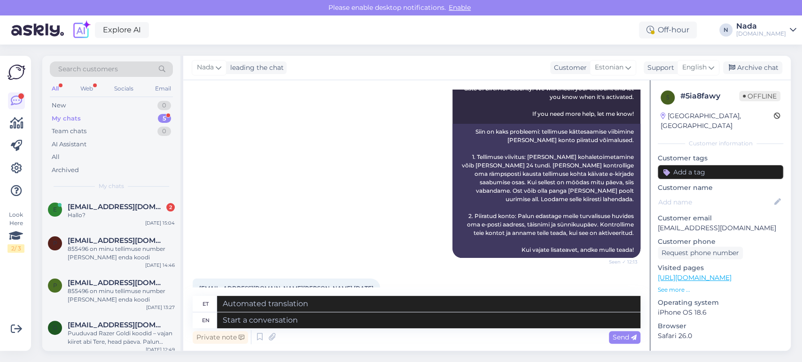
scroll to position [280, 0]
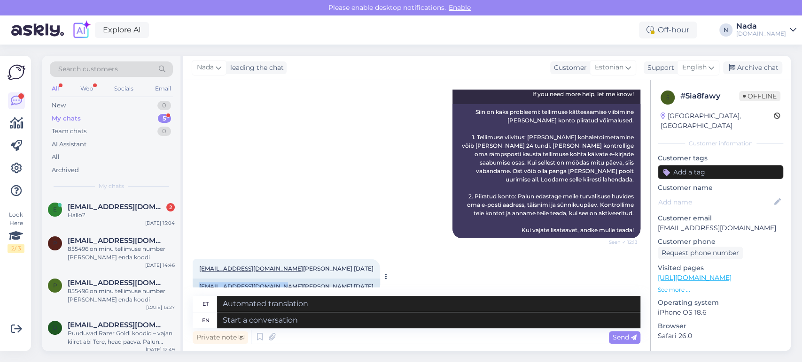
drag, startPoint x: 197, startPoint y: 270, endPoint x: 274, endPoint y: 270, distance: 77.0
click at [274, 279] on div "[EMAIL_ADDRESS][DOMAIN_NAME] [PERSON_NAME] [DATE]" at bounding box center [286, 287] width 187 height 16
copy link "[EMAIL_ADDRESS][DOMAIN_NAME]"
click at [328, 323] on textarea at bounding box center [428, 321] width 423 height 16
paste textarea "Thank you for your patience. We've reactivated your account, please try to logi…"
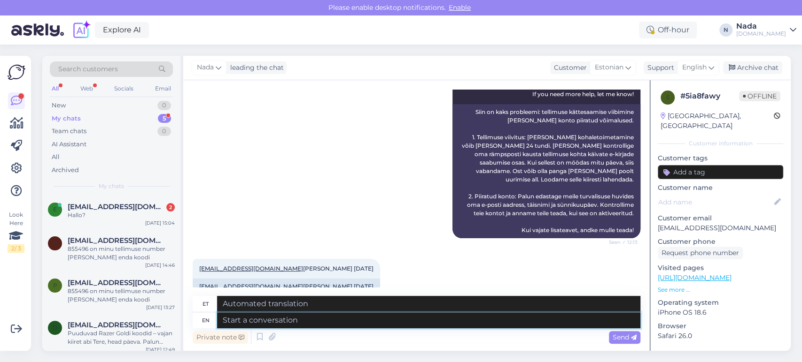
type textarea "Thank you for your patience. We've reactivated your account, please try to logi…"
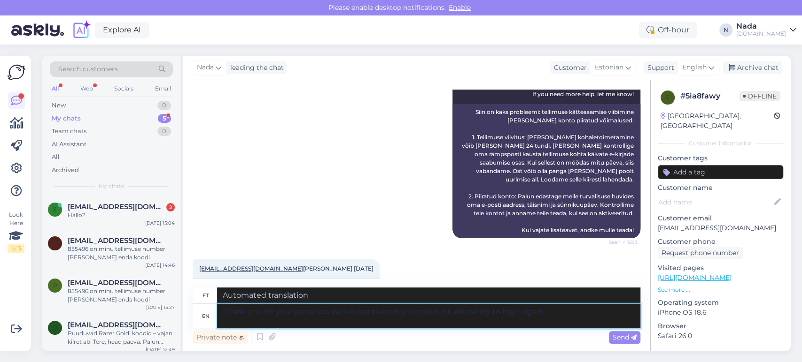
type textarea "Täname teid kannatlikkuse eest. Oleme teie konto taasaktiveerinud, palun proovi…"
type textarea "Thank you for your patience. We've reactivated your account, please try to logi…"
click at [616, 342] on div "Send" at bounding box center [624, 337] width 31 height 13
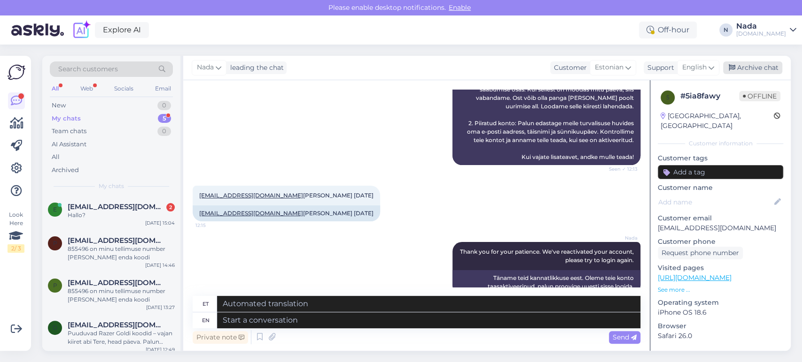
click at [751, 74] on div "Archive chat" at bounding box center [752, 68] width 59 height 13
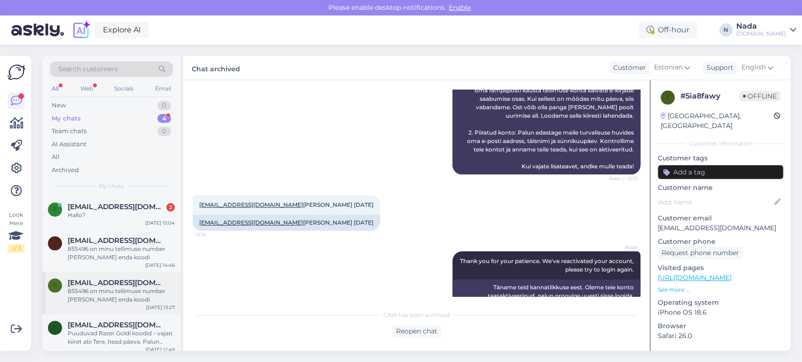
scroll to position [5, 0]
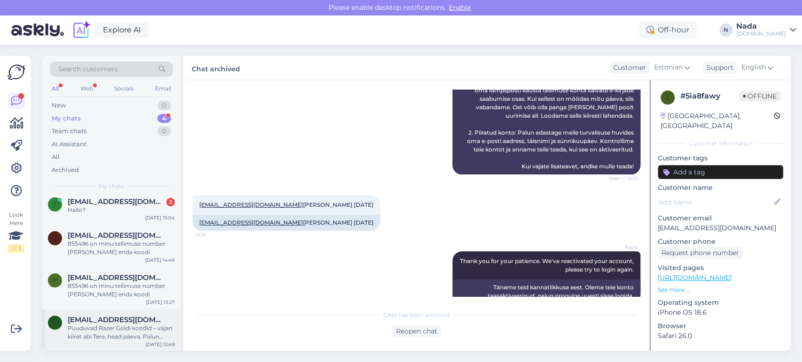
click at [98, 331] on div "Puuduvad Razer Goldi koodid – vajan kiiret abi Tere, head päeva. Palun vajan [P…" at bounding box center [121, 332] width 107 height 17
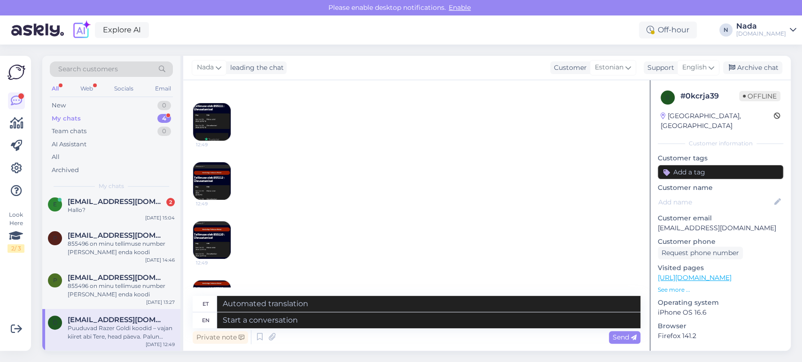
scroll to position [1479, 0]
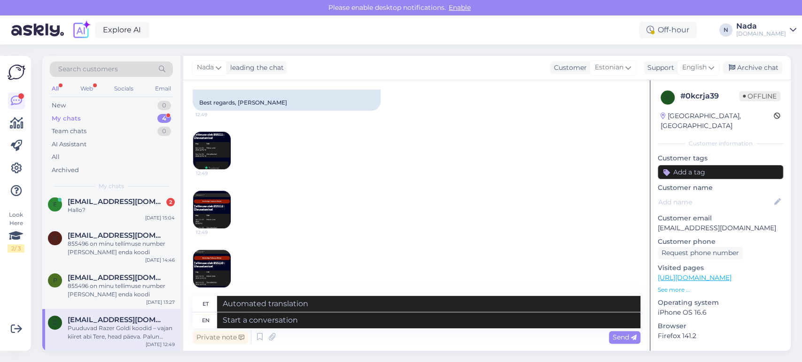
click at [216, 142] on img at bounding box center [212, 151] width 38 height 38
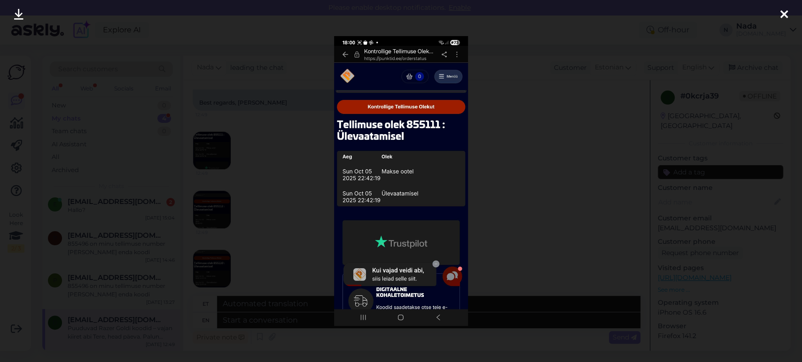
drag, startPoint x: 265, startPoint y: 137, endPoint x: 237, endPoint y: 162, distance: 37.9
click at [265, 139] on div at bounding box center [401, 181] width 802 height 362
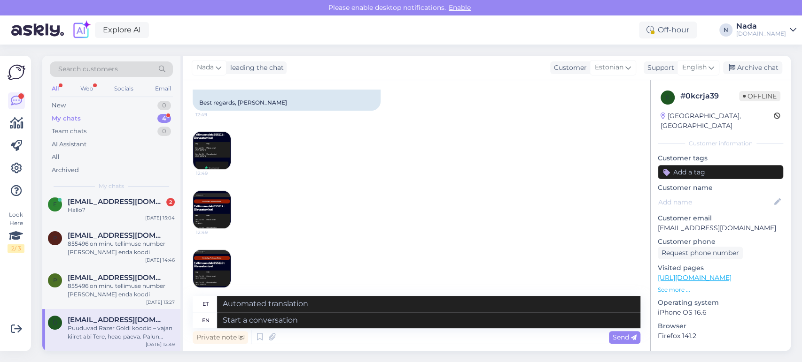
click at [211, 193] on img at bounding box center [212, 210] width 38 height 38
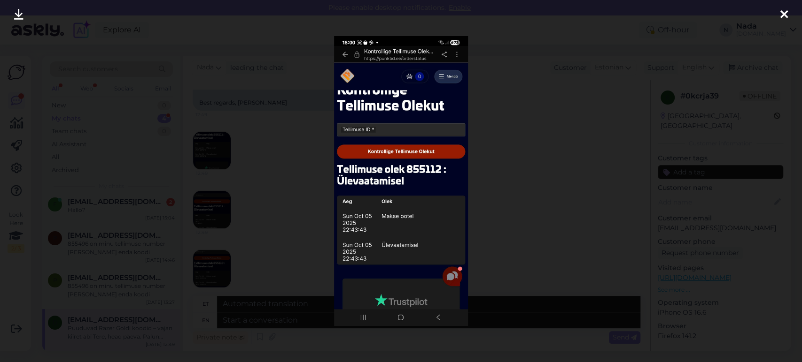
click at [291, 169] on div at bounding box center [401, 181] width 802 height 362
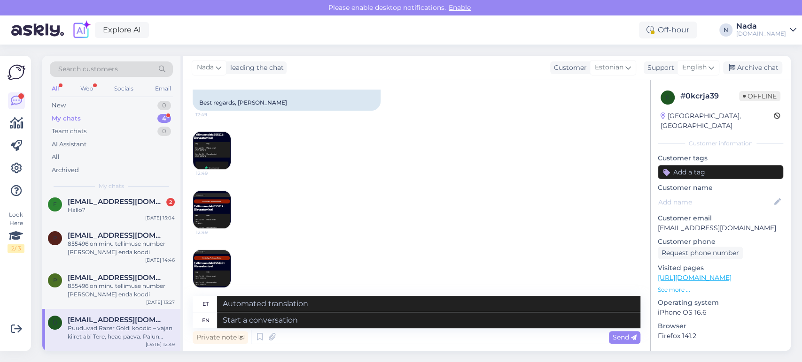
click at [227, 250] on img at bounding box center [212, 269] width 38 height 38
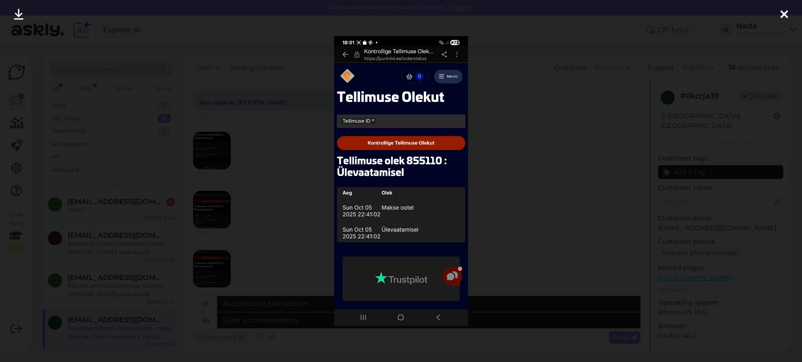
click at [227, 248] on div at bounding box center [401, 181] width 802 height 362
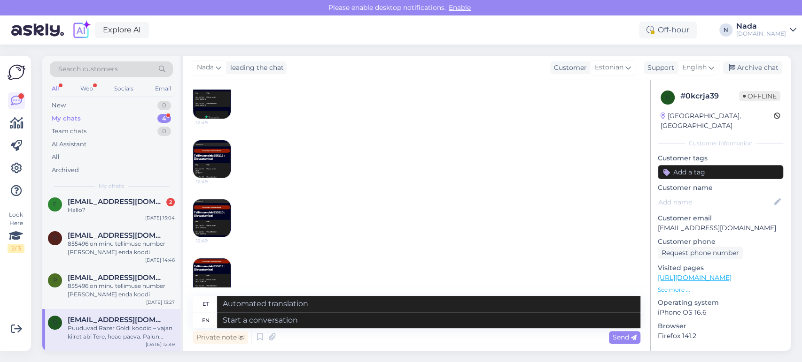
scroll to position [1531, 0]
click at [220, 257] on img at bounding box center [212, 276] width 38 height 38
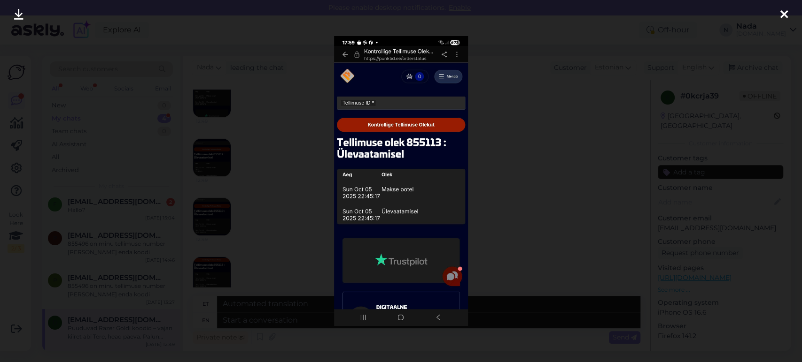
click at [533, 281] on div at bounding box center [401, 181] width 802 height 362
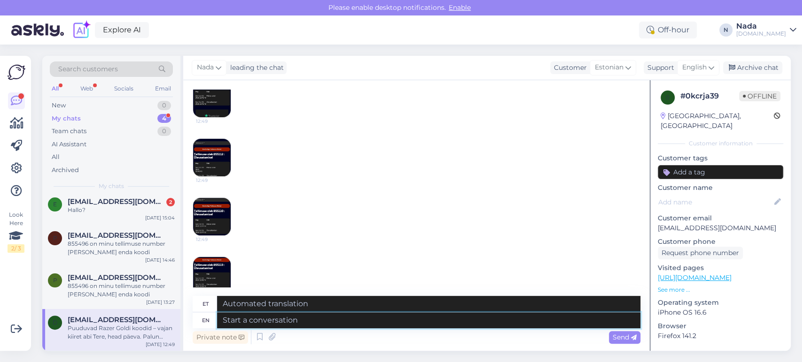
drag, startPoint x: 290, startPoint y: 319, endPoint x: 304, endPoint y: 315, distance: 14.8
click at [291, 319] on textarea at bounding box center [428, 321] width 423 height 16
paste textarea "Hello there! Your order is currently being reviewed by the higher team and the …"
type textarea "Hello there! Your order is currently being reviewed by the higher team and the …"
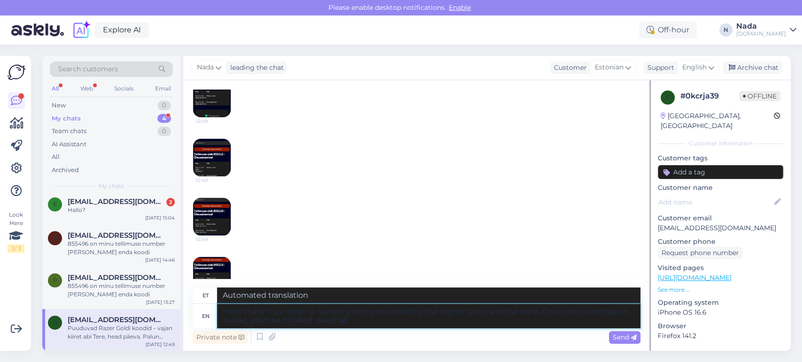
type textarea "Tere! Teie tellimust vaatavad praegu üle kõrgem meeskond [PERSON_NAME]. Kui uur…"
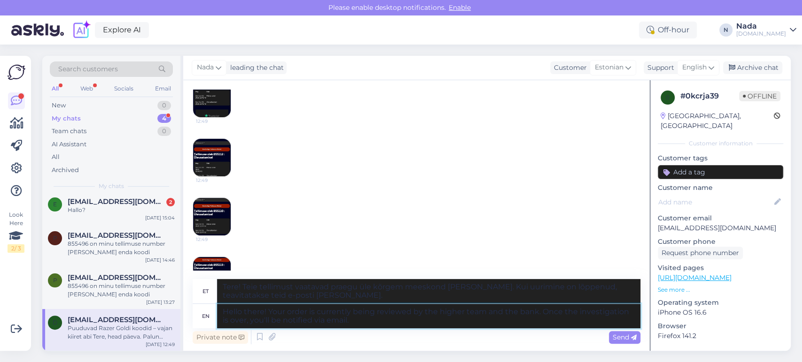
click at [266, 314] on textarea "Hello there! Your order is currently being reviewed by the higher team and the …" at bounding box center [428, 316] width 423 height 24
type textarea "Hello there! Thank y Your order is currently being reviewed by the higher team …"
type textarea "Tere! Täname! Teie korraldust vaatavad praegu üle kõrgem meeskond [PERSON_NAME]…"
type textarea "Hello there! Thank you Your order is currently being reviewed by the higher tea…"
type textarea "Tere! Täname! Teie tellimust vaatavad praegu üle kõrgem meeskond [PERSON_NAME].…"
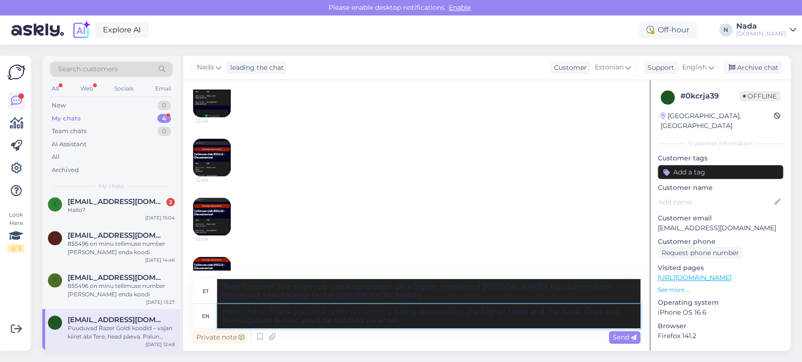
type textarea "Hello there! Thank you Your order is currently being reviewed by the higher tea…"
type textarea "Tere! Täname teid! Teie tellimust vaatavad praegu üle kõrgem meeskond [PERSON_N…"
type textarea "Hello there! Thank you f Your order is currently being reviewed by the higher t…"
type textarea "Tere! Täname teid! Teie tellimust vaatavad praegu üle kõrgem meeskond [PERSON_N…"
type textarea "Hello there! Thank you for your Your order is currently being reviewed by the h…"
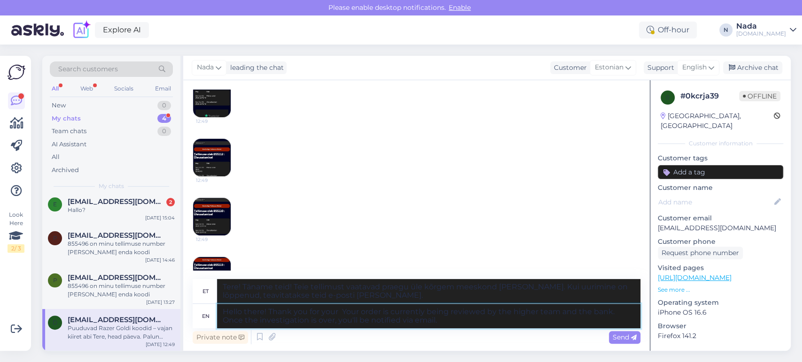
type textarea "Tere! Täname teid tagasiside eest. Teie tellimust vaatavad praegu üle kõrgem me…"
type textarea "Hello there! Thank you for your pa Your order is currently being reviewed by th…"
type textarea "Tere! Täname teid vastuse eest. Teie tellimust vaatavad praegu üle kõrgem meesk…"
type textarea "Hello there! Thank you for your pati Your order is currently being reviewed by …"
type textarea "Tere! Täname teid tagasiside eest. Teie tellimust vaatavad praegu üle kõrgem me…"
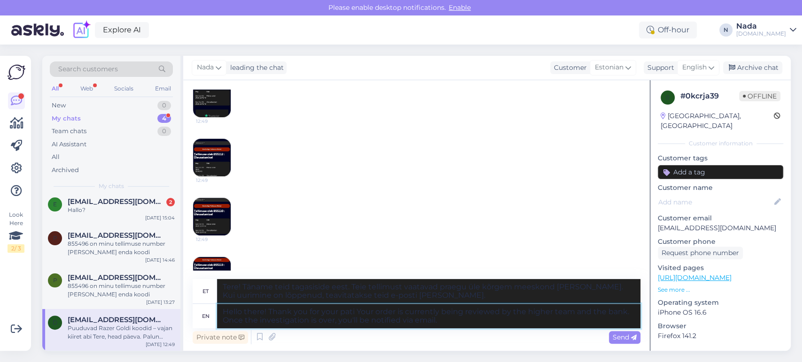
type textarea "Hello there! Thank you for your patie Your order is currently being reviewed by…"
type textarea "Tere! Täname teid kannatlikkuse eest. Teie tellimust vaatavad praegu üle kõrgem…"
type textarea "Hello there! Thank you for your patienc Your order is currently being reviewed …"
type textarea "Tere! Täname teid pai eest! Teie tellimust vaatavad praegu üle kõrgem meeskond …"
type textarea "Hello there! Thank you for your patience Your order is currently being reviewed…"
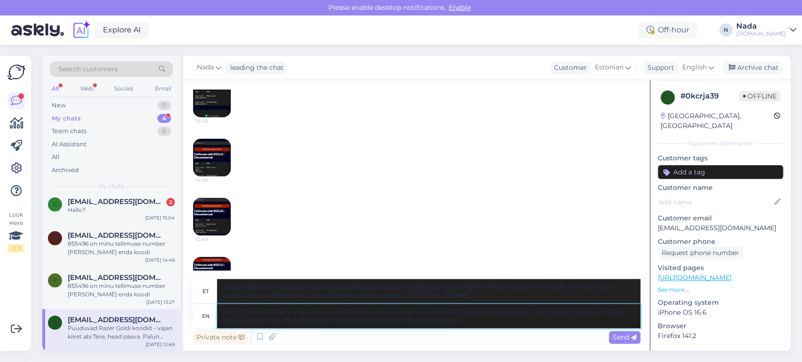
type textarea "Tere! Täname kannatlikkuse eest! Teie tellimust vaatavad praegu üle kõrgem mees…"
type textarea "Hello there! Thank you for your patience. Your order is currently being reviewe…"
type textarea "Tere! Täname teid kannatlikkuse eest. Teie tellimust vaatavad praegu üle kõrgem…"
type textarea "Hello there! Thank you for your patience. our order is currently being reviewed…"
type textarea "Tere! Täname teid kannatlikkuse eest. Meie korraldust vaatavad praegu üle kõrge…"
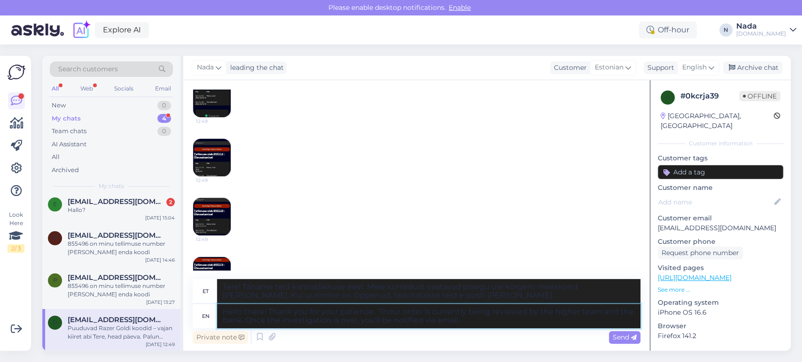
type textarea "Hello there! Thank you for your patience. Theour order is currently being revie…"
type textarea "Tere! Täname teid kannatlikkuse eest. Teie korraldust vaatavad praegu üle kõrge…"
type textarea "Hello there! Thank you for your patience. Thesour order is currently being revi…"
type textarea "Tere! Täname teid kannatlikkuse eest. Meie korraldust vaatavad praegu üle kõrge…"
type textarea "Hello there! Thank you for your patience. These oour order is currently being r…"
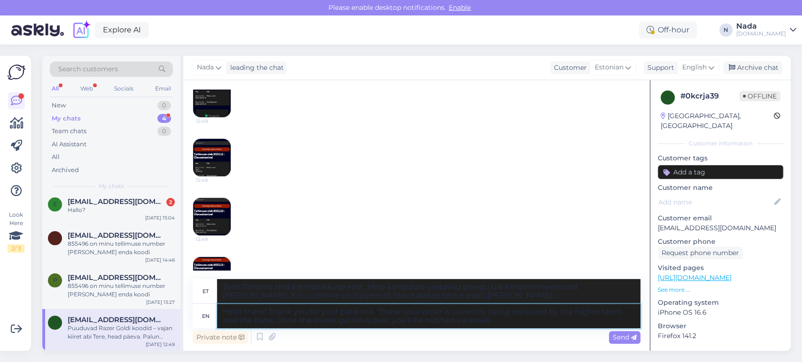
type textarea "Tere! Täname teid kannatlikkuse eest. Teie korraldust vaatavad praegu üle kõrge…"
type textarea "Hello there! Thank you for your patience. These orour order is currently being …"
type textarea "Tere! Täname teid kannatlikkuse eest. Meie korraldust vaatavad praegu üle kõrge…"
type textarea "Hello there! Thank you for your patience. These order is currently being review…"
type textarea "Tere! Täname teid kannatlikkuse eest. Meie korraldust vaatavad praegu üle kõrge…"
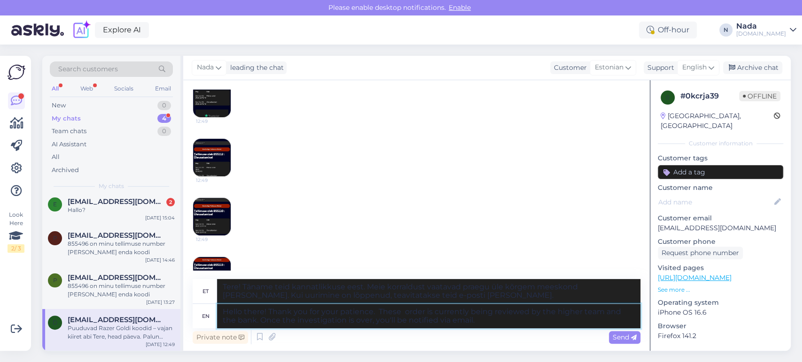
type textarea "Hello there! Thank you for your patience. These order is currently being review…"
type textarea "Tere! Täname teid kannatlikkuse eest. Neid korraldusi vaatavad praegu üle kõrge…"
type textarea "Hello there! Thank you for your patience. These orders currently being reviewed…"
type textarea "Tere! Täname teid kannatlikkuse eest. Neid korraldusi vaatavad praegu üle kõrge…"
click at [383, 320] on textarea "Hello there! Thank you for your patience. These orders are currently being revi…" at bounding box center [428, 316] width 423 height 24
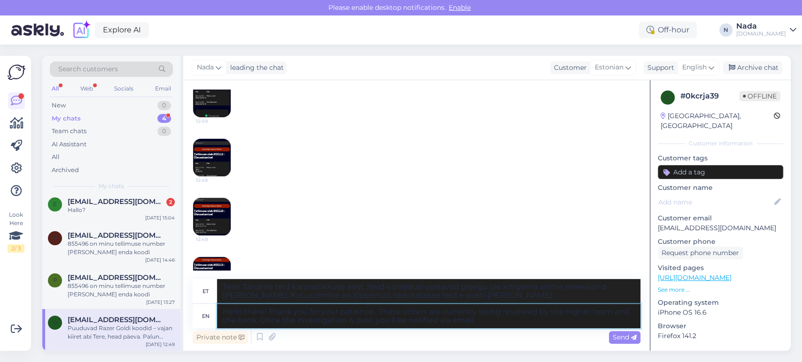
click at [383, 320] on textarea "Hello there! Thank you for your patience. These orders are currently being revi…" at bounding box center [428, 316] width 423 height 24
type textarea "Hello there! Thank you for your patience. These orders are currently being revi…"
type textarea "Tere! Täname teid kannatlikkuse eest. Neid korraldusi vaatavad praegu üle kõrge…"
click at [617, 337] on span "Send" at bounding box center [624, 337] width 24 height 8
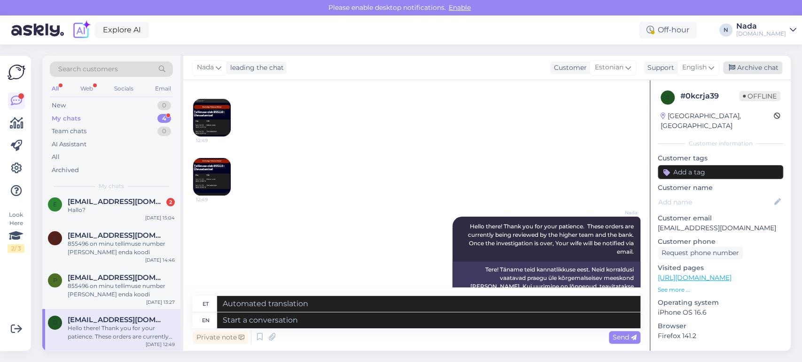
click at [744, 66] on div "Archive chat" at bounding box center [752, 68] width 59 height 13
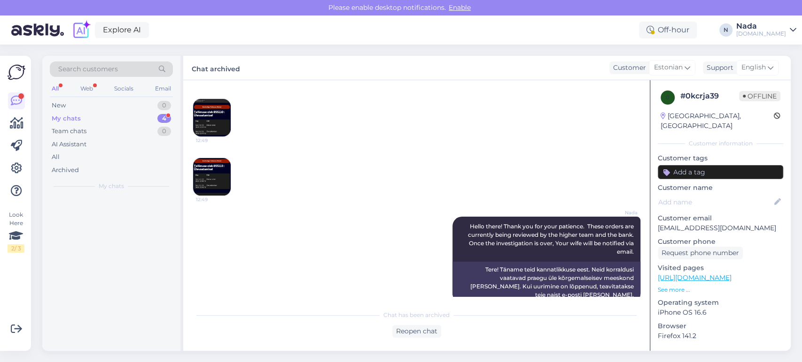
scroll to position [1620, 0]
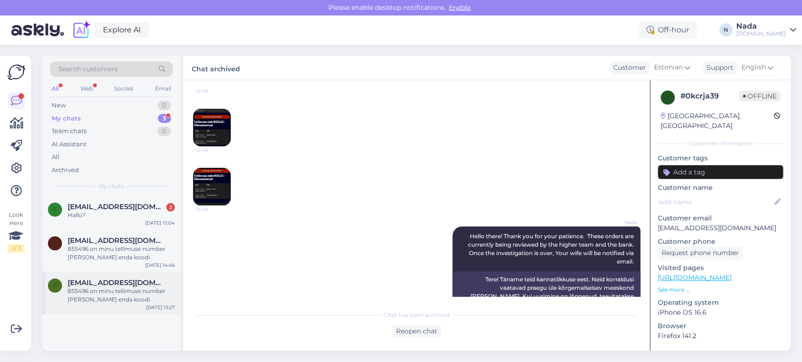
click at [86, 287] on div "855496 on minu tellimuse number [PERSON_NAME] enda koodi" at bounding box center [121, 295] width 107 height 17
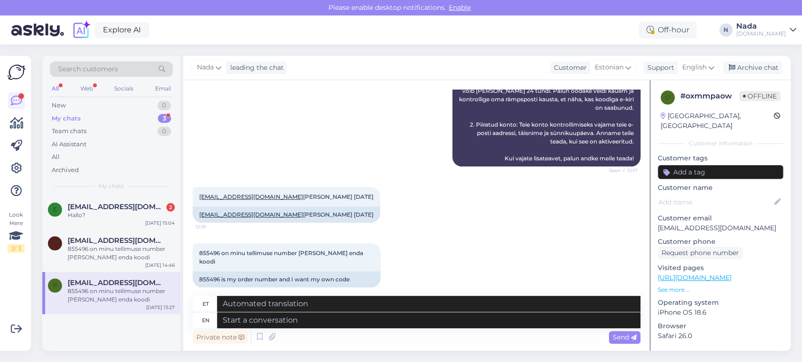
scroll to position [320, 0]
drag, startPoint x: 198, startPoint y: 204, endPoint x: 276, endPoint y: 206, distance: 78.4
click at [276, 206] on div "[EMAIL_ADDRESS][DOMAIN_NAME] [PERSON_NAME] [DATE]" at bounding box center [286, 214] width 187 height 16
copy link "[EMAIL_ADDRESS][DOMAIN_NAME]"
click at [353, 200] on div "[EMAIL_ADDRESS][DOMAIN_NAME] [PERSON_NAME] [DATE] 12:18 [EMAIL_ADDRESS][DOMAIN_…" at bounding box center [416, 204] width 447 height 56
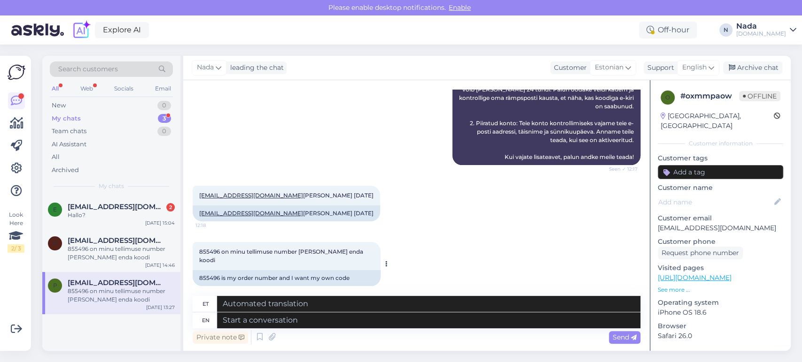
click at [203, 270] on div "855496 is my order number and I want my own code" at bounding box center [287, 278] width 188 height 16
copy div "855496"
click at [388, 324] on textarea at bounding box center [428, 321] width 423 height 16
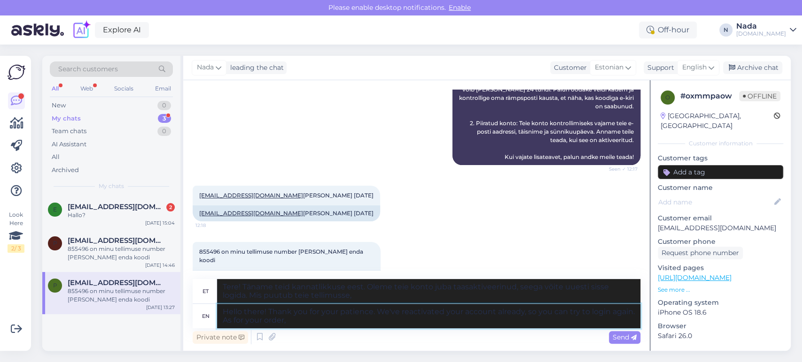
paste textarea "Hello there! Thank you for your patience and we apologize for this inconvenienc…"
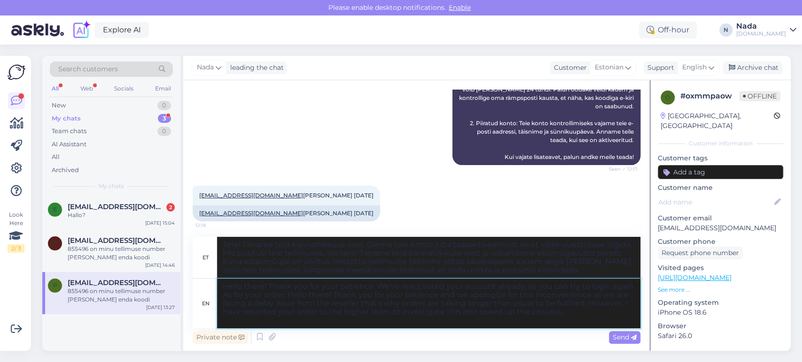
drag, startPoint x: 289, startPoint y: 296, endPoint x: 455, endPoint y: 296, distance: 165.3
click at [455, 296] on textarea "Hello there! Thank you for your patience. We've reactivated your account alread…" at bounding box center [428, 304] width 423 height 50
click at [631, 339] on icon at bounding box center [634, 338] width 6 height 6
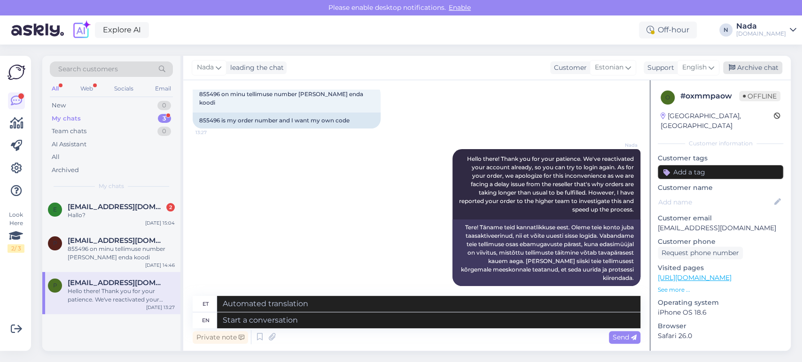
click at [759, 68] on div "Archive chat" at bounding box center [752, 68] width 59 height 13
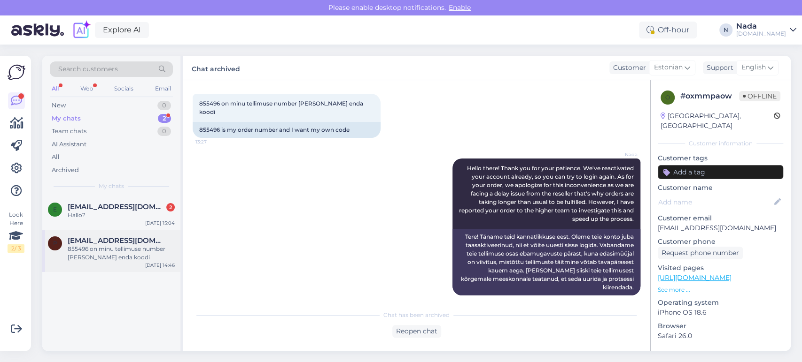
click at [148, 257] on div "855496 on minu tellimuse number [PERSON_NAME] enda koodi" at bounding box center [121, 253] width 107 height 17
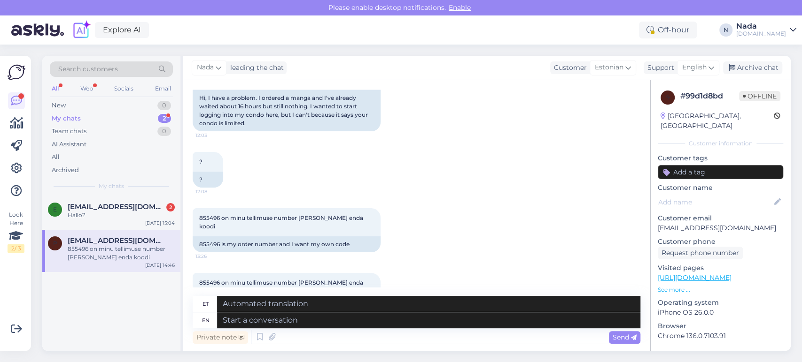
scroll to position [366, 0]
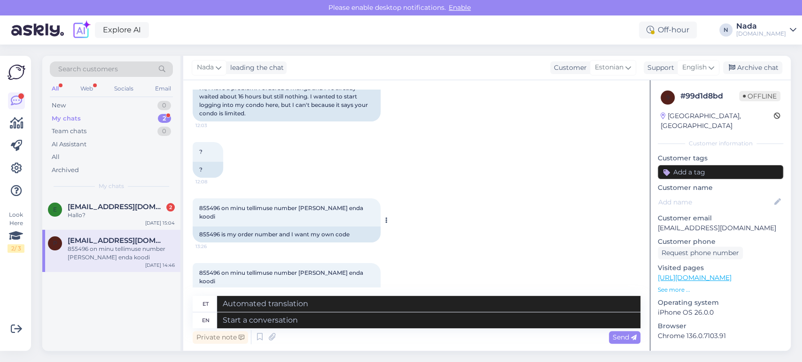
click at [214, 227] on div "855496 is my order number and I want my own code" at bounding box center [287, 235] width 188 height 16
copy div "855496"
click at [64, 171] on div "Archived" at bounding box center [65, 170] width 27 height 9
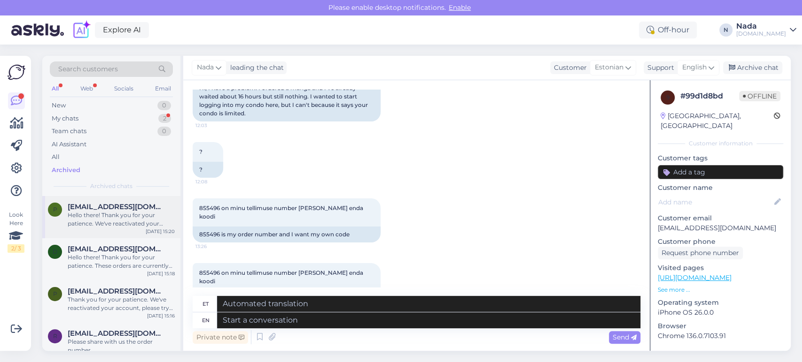
click at [100, 218] on div "Hello there! Thank you for your patience. We've reactivated your account alread…" at bounding box center [121, 219] width 107 height 17
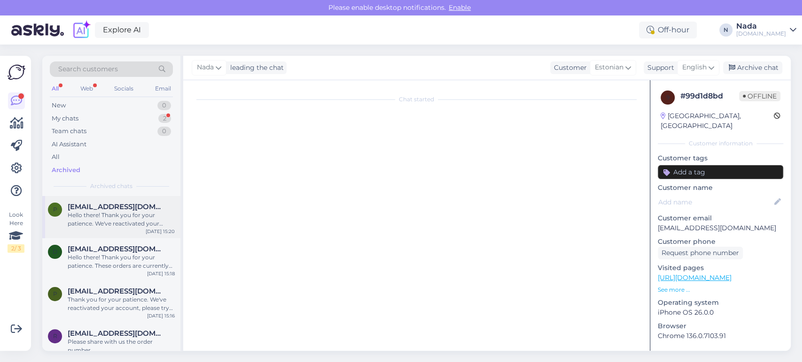
scroll to position [468, 0]
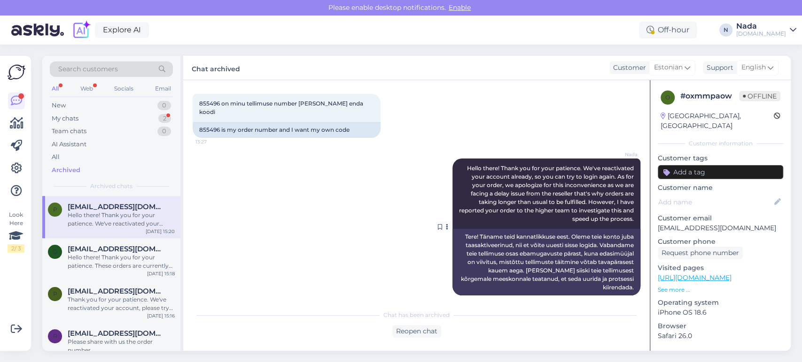
drag, startPoint x: 459, startPoint y: 157, endPoint x: 627, endPoint y: 212, distance: 176.4
click at [627, 212] on span "Hello there! Thank you for your patience. We've reactivated your account alread…" at bounding box center [547, 194] width 176 height 58
click at [96, 116] on div "My chats 2" at bounding box center [111, 118] width 123 height 13
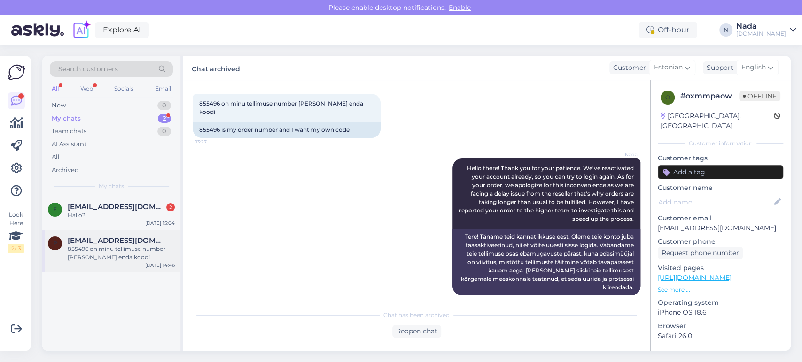
click at [92, 243] on span "[EMAIL_ADDRESS][DOMAIN_NAME]" at bounding box center [117, 241] width 98 height 8
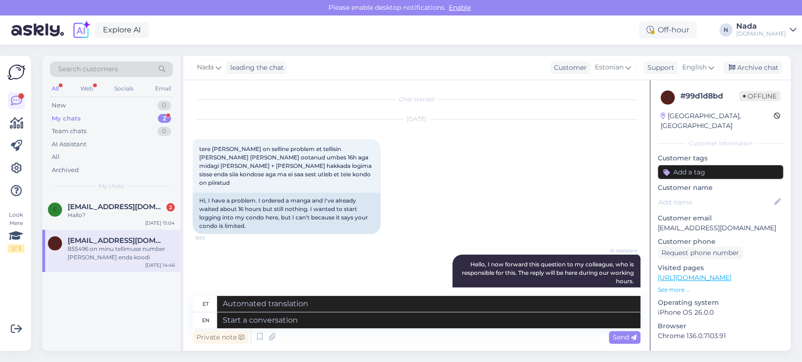
scroll to position [418, 0]
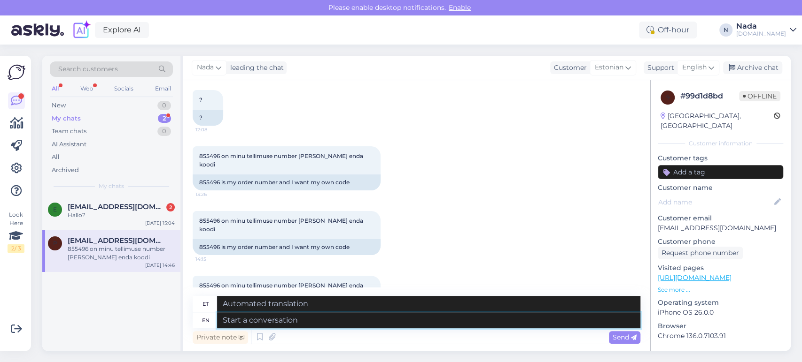
click at [408, 324] on textarea at bounding box center [428, 321] width 423 height 16
paste textarea "Hello there! Thank you for your patience. We've reactivated your account alread…"
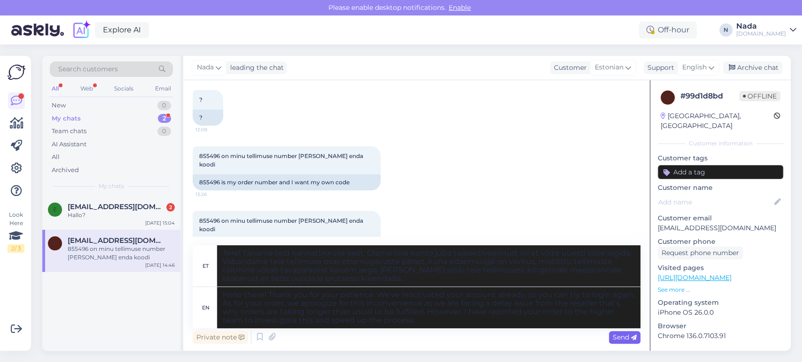
click at [622, 335] on span "Send" at bounding box center [624, 337] width 24 height 8
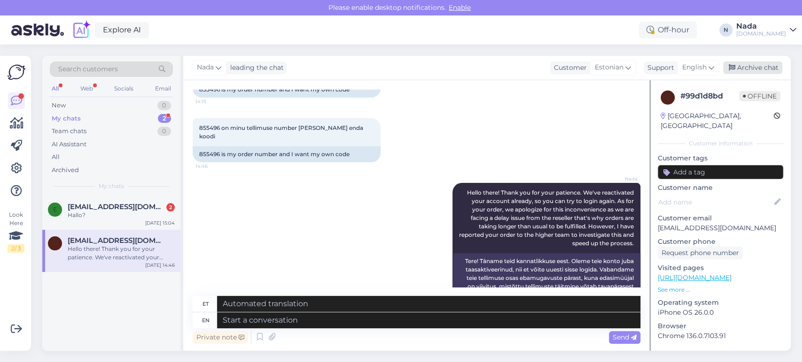
click at [755, 62] on div "Archive chat" at bounding box center [752, 68] width 59 height 13
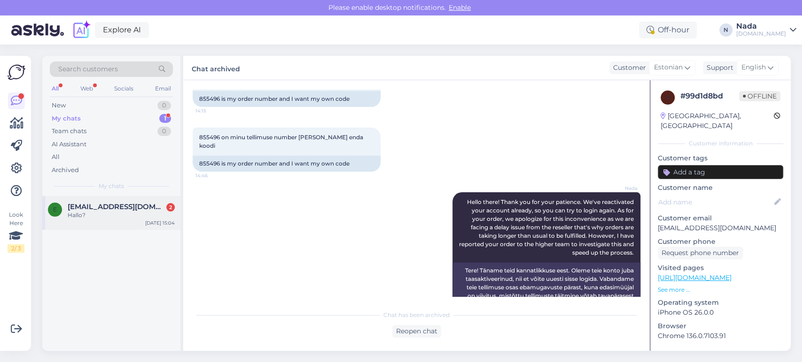
click at [135, 210] on span "[EMAIL_ADDRESS][DOMAIN_NAME]" at bounding box center [117, 207] width 98 height 8
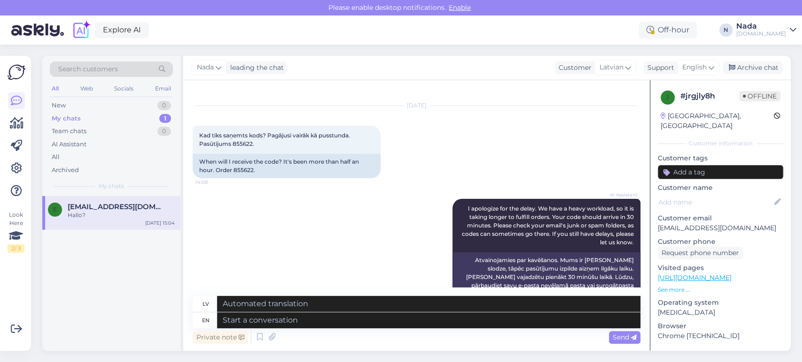
scroll to position [7, 0]
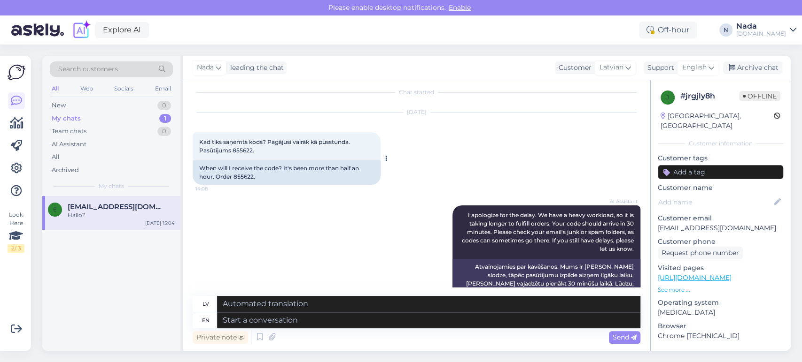
click at [242, 177] on div "When will I receive the code? It's been more than half an hour. Order 855622." at bounding box center [287, 173] width 188 height 24
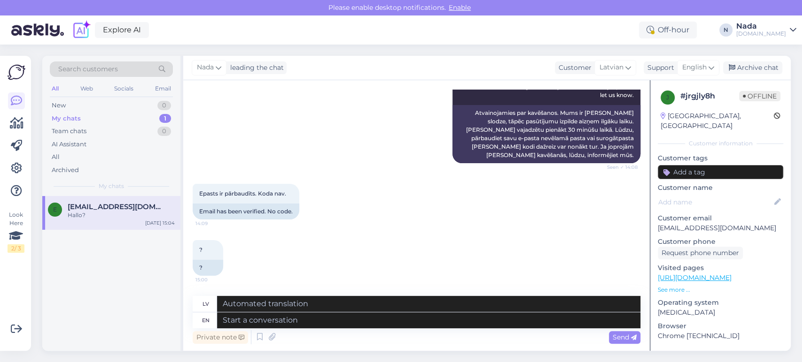
scroll to position [163, 0]
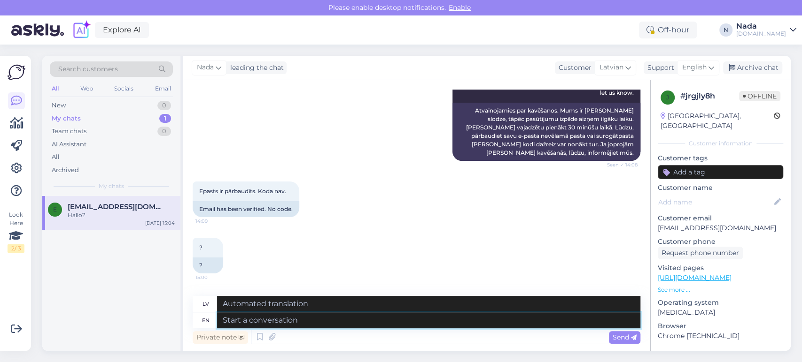
click at [364, 326] on textarea at bounding box center [428, 321] width 423 height 16
paste textarea "855622"
drag, startPoint x: 364, startPoint y: 326, endPoint x: 51, endPoint y: 307, distance: 313.8
click at [51, 307] on div "Search customers All Web Socials Email New 0 My chats 1 Team chats 0 AI Assista…" at bounding box center [416, 203] width 748 height 295
paste textarea "Hello there! Thank you for your patience. We've reactivated your account alread…"
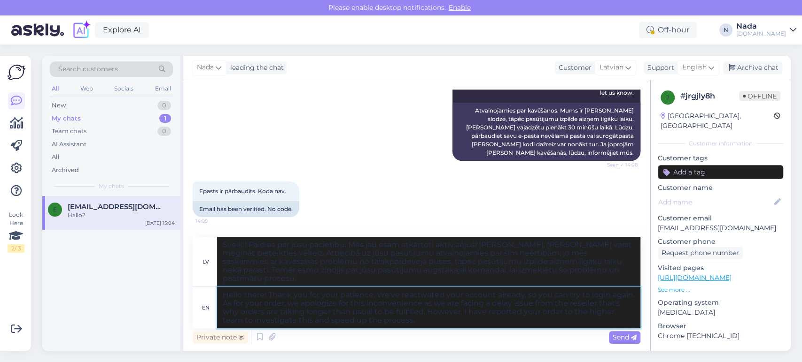
drag, startPoint x: 397, startPoint y: 324, endPoint x: 188, endPoint y: 283, distance: 212.4
click at [188, 283] on div "Chat started [DATE] Kad tiks saņemts kods? Pagājusi vairāk kā pusstunda. Pasūtī…" at bounding box center [416, 215] width 466 height 271
paste textarea "and we apologize for this inconvenience as we are facing a delay issue from the…"
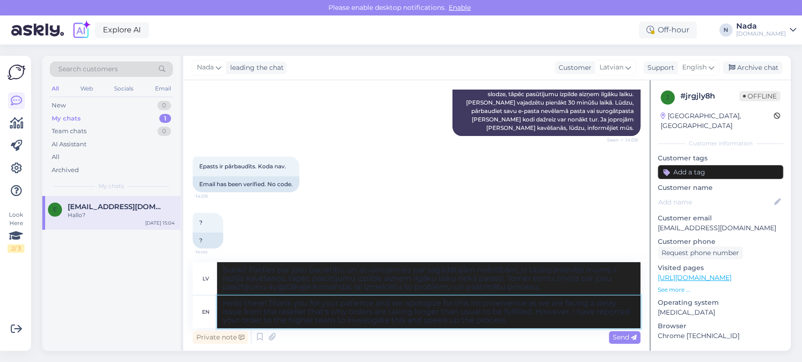
scroll to position [249, 0]
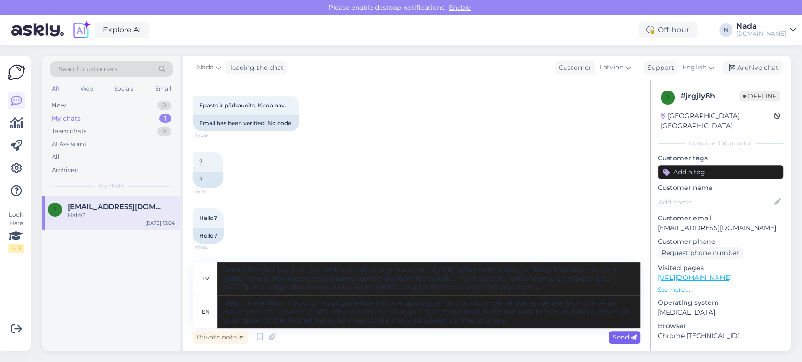
click at [617, 337] on span "Send" at bounding box center [624, 337] width 24 height 8
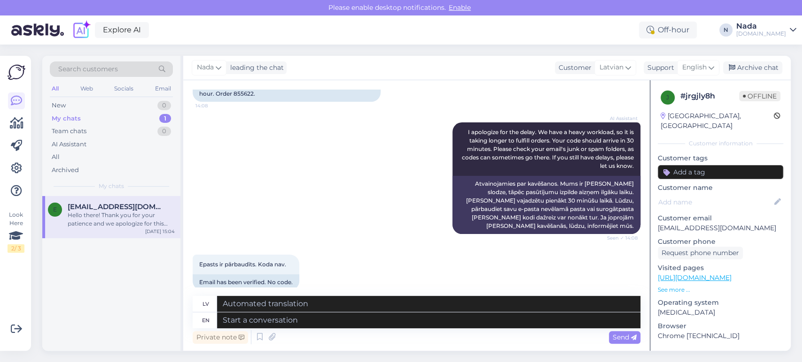
scroll to position [0, 0]
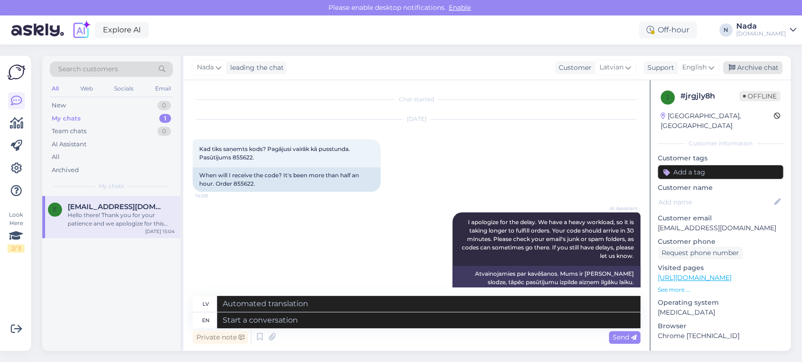
click at [754, 69] on div "Archive chat" at bounding box center [752, 68] width 59 height 13
